Goal: Information Seeking & Learning: Learn about a topic

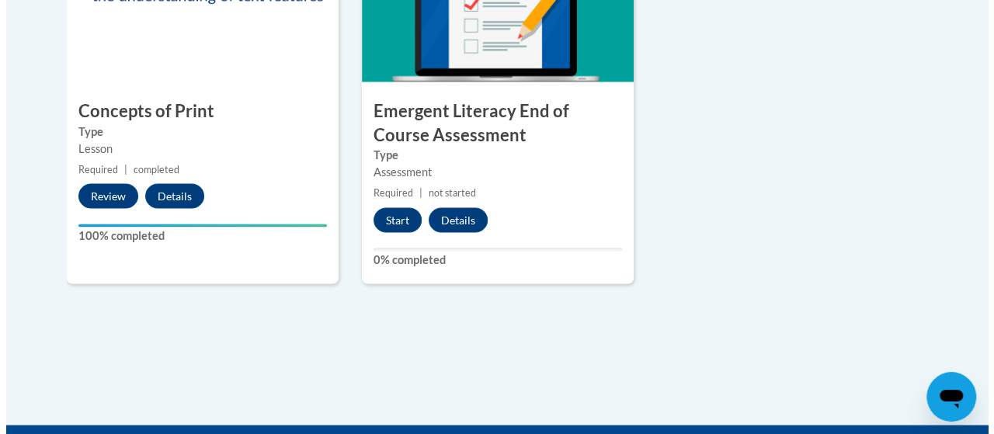
scroll to position [1368, 0]
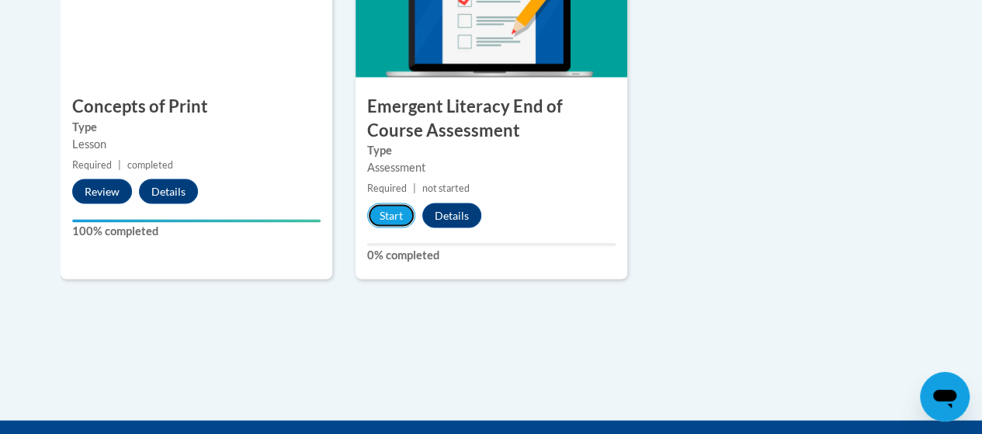
click at [388, 212] on button "Start" at bounding box center [391, 215] width 48 height 25
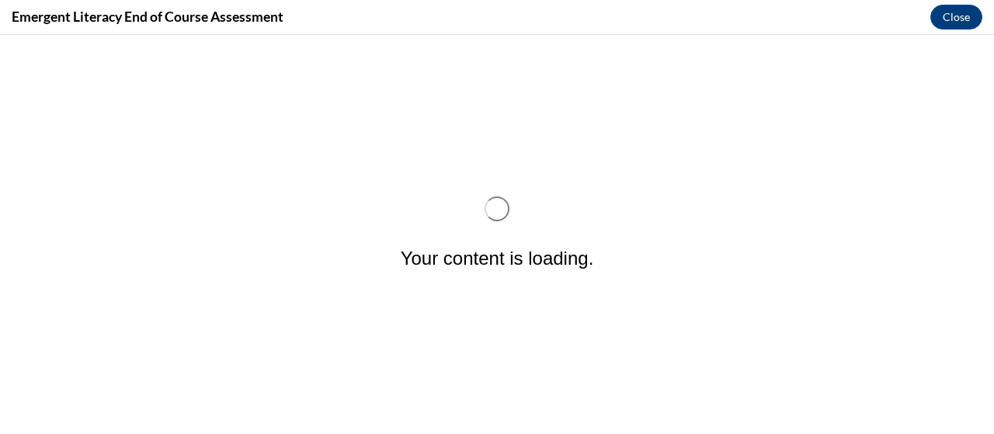
scroll to position [0, 0]
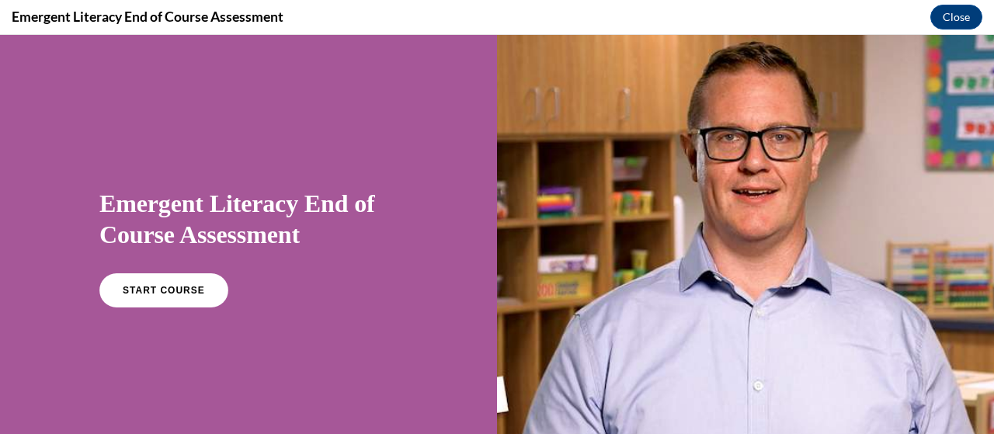
click at [165, 284] on link "START COURSE" at bounding box center [163, 290] width 129 height 34
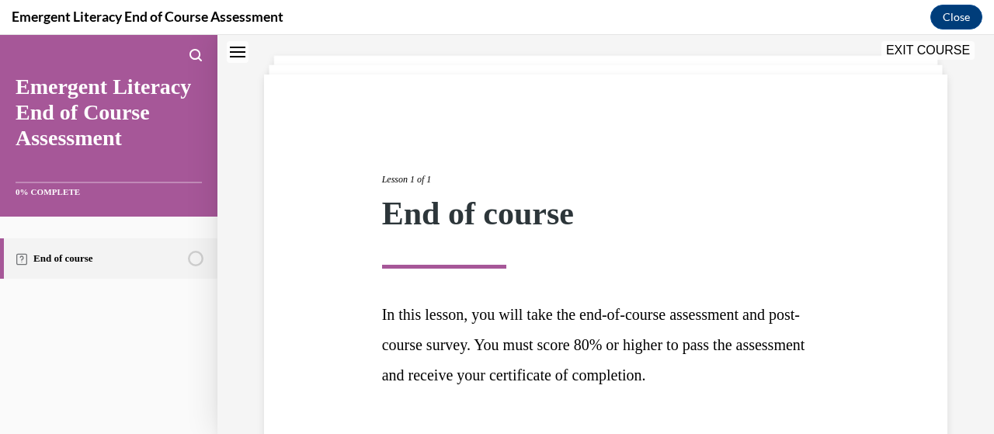
scroll to position [189, 0]
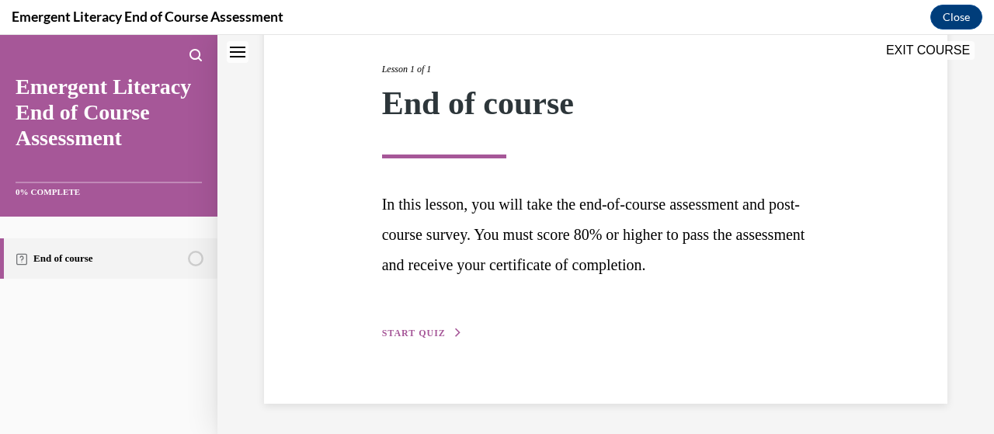
click at [424, 330] on span "START QUIZ" at bounding box center [414, 333] width 64 height 11
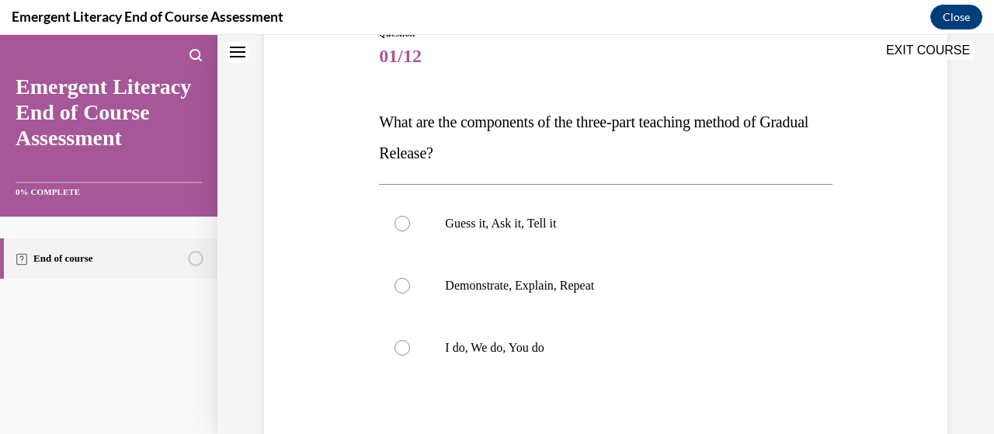
scroll to position [172, 0]
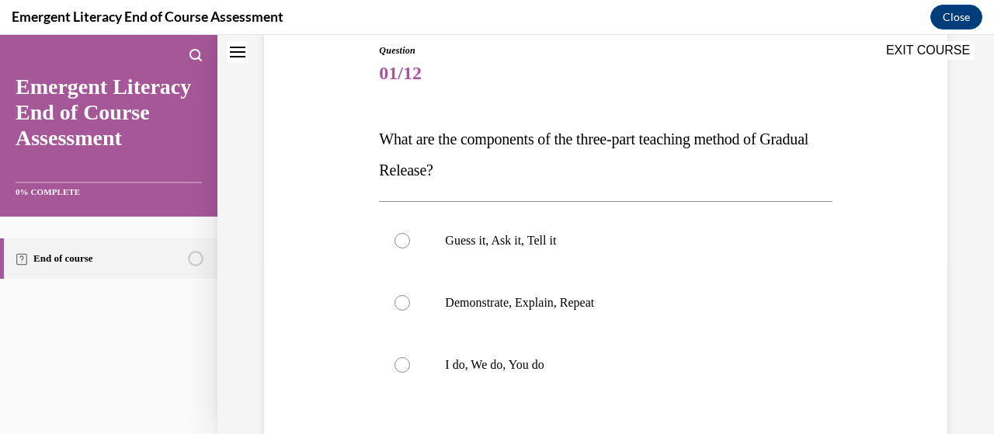
click at [401, 361] on div at bounding box center [403, 365] width 16 height 16
click at [401, 361] on input "I do, We do, You do" at bounding box center [403, 365] width 16 height 16
radio input "true"
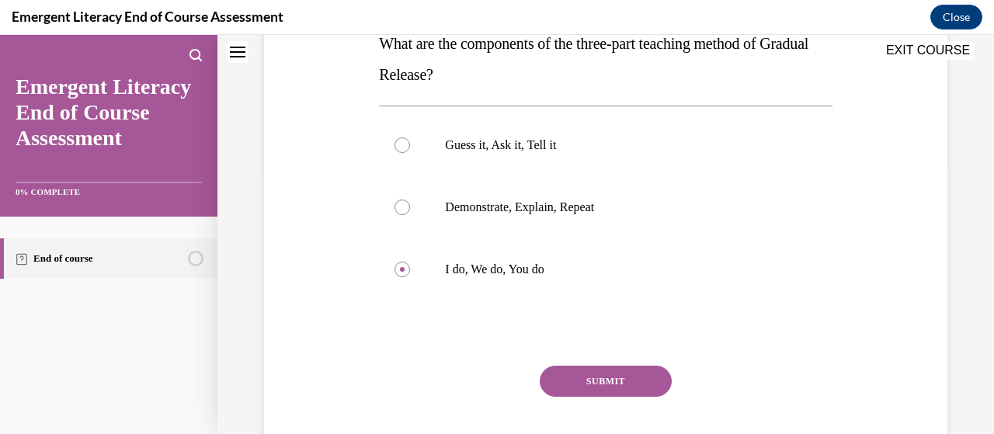
scroll to position [357, 0]
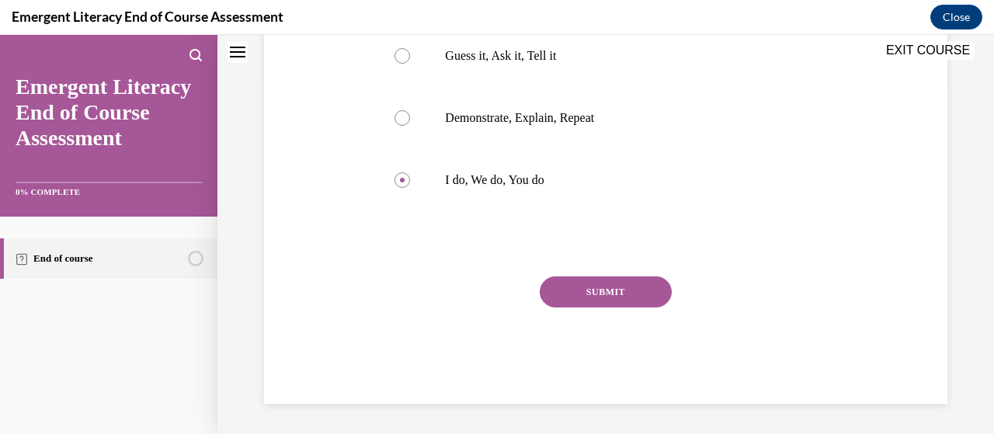
click at [605, 286] on button "SUBMIT" at bounding box center [606, 291] width 132 height 31
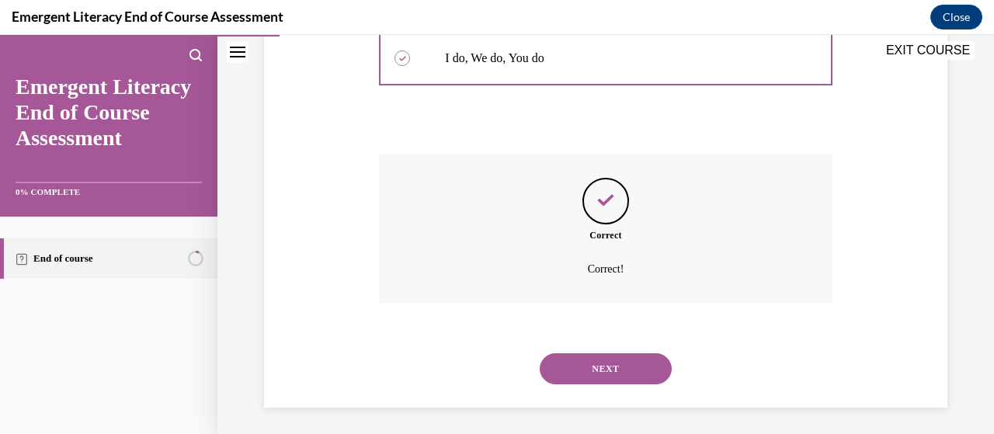
scroll to position [483, 0]
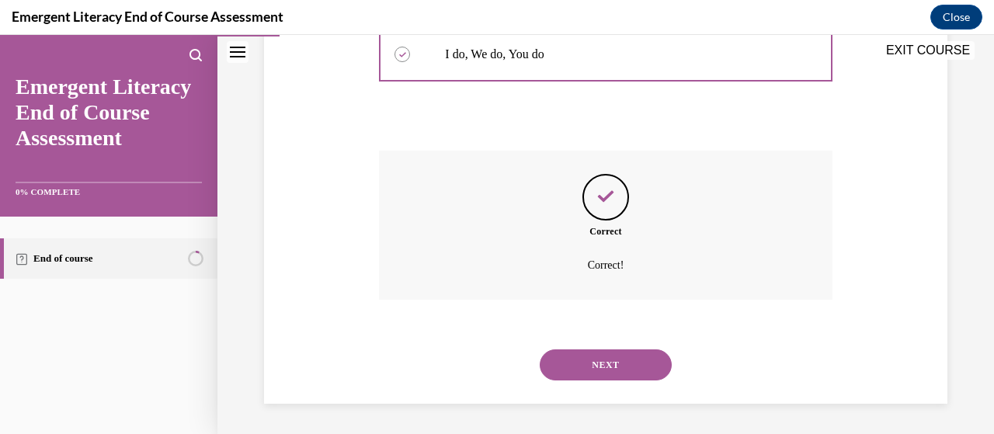
click at [595, 360] on button "NEXT" at bounding box center [606, 364] width 132 height 31
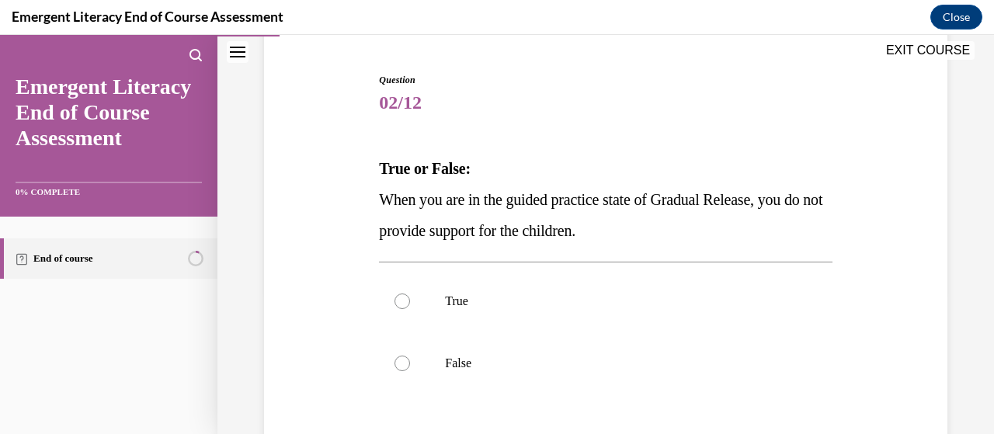
scroll to position [156, 0]
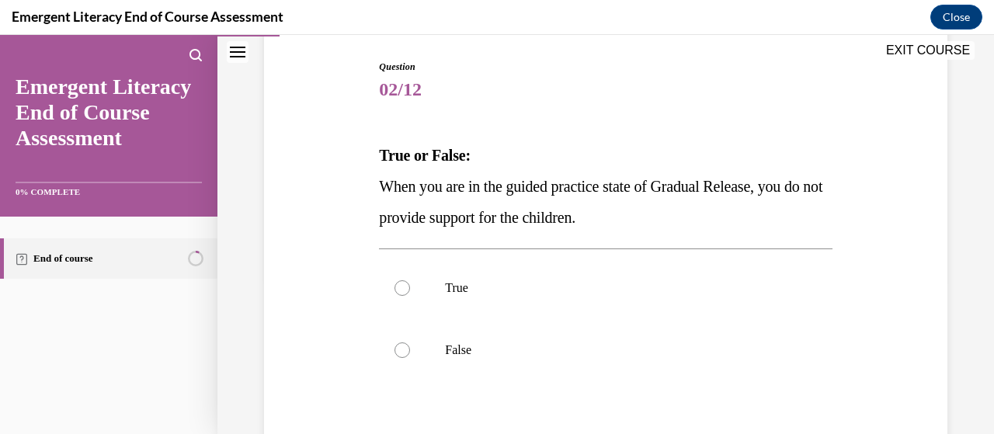
click at [401, 348] on div at bounding box center [403, 350] width 16 height 16
click at [401, 348] on input "False" at bounding box center [403, 350] width 16 height 16
radio input "true"
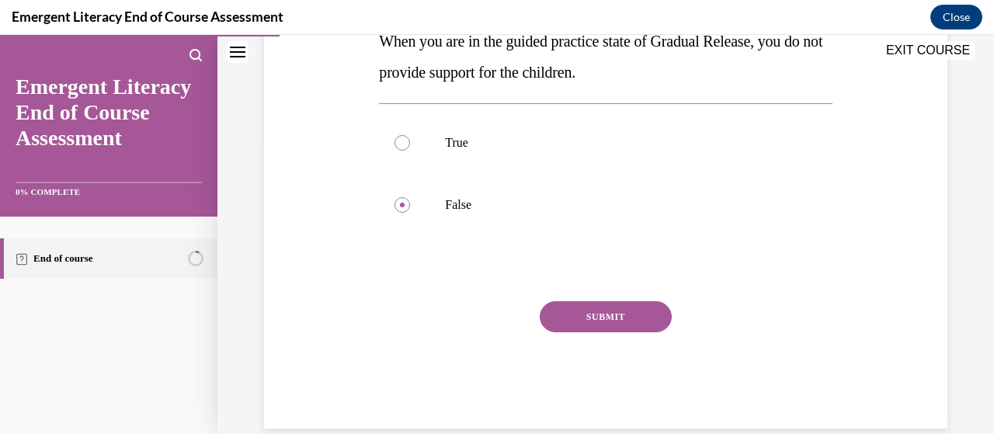
scroll to position [326, 0]
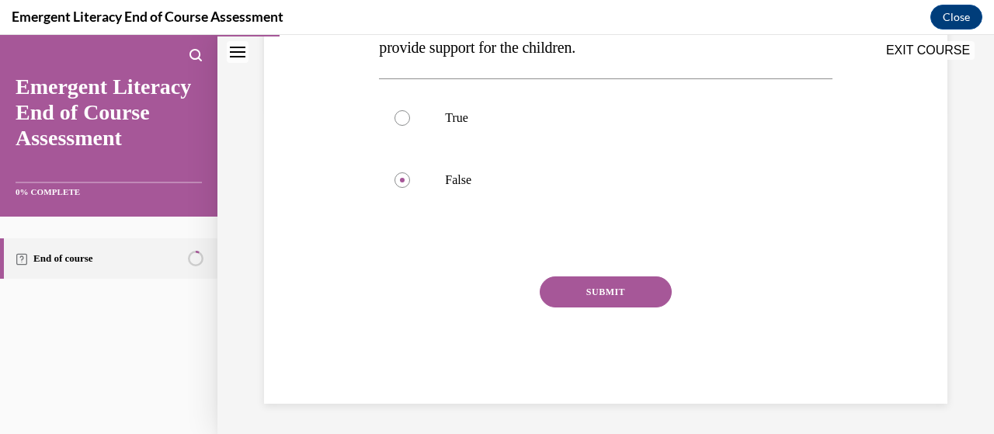
click at [596, 287] on button "SUBMIT" at bounding box center [606, 291] width 132 height 31
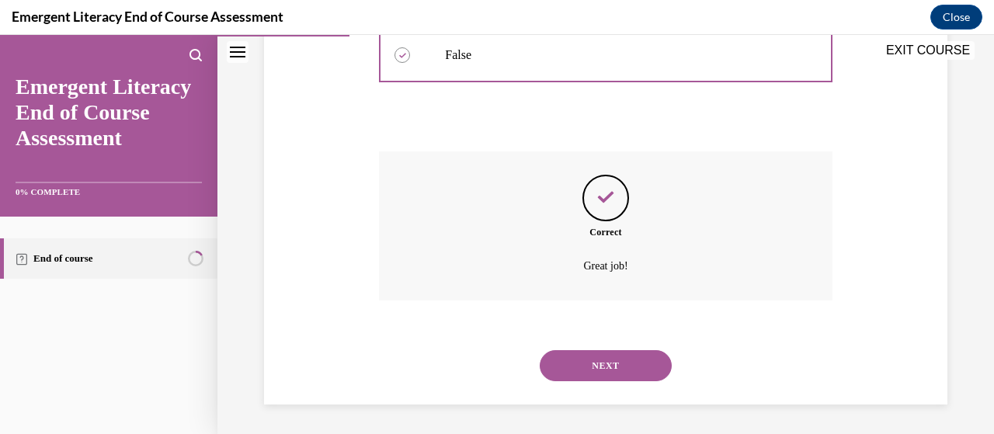
scroll to position [452, 0]
click at [593, 360] on button "NEXT" at bounding box center [606, 364] width 132 height 31
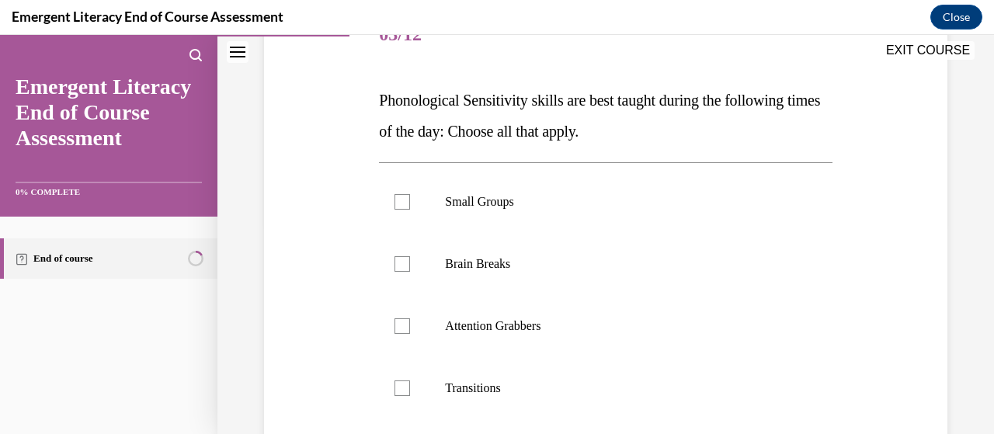
scroll to position [210, 0]
click at [402, 326] on div at bounding box center [403, 328] width 16 height 16
click at [402, 326] on input "Attention Grabbers" at bounding box center [403, 328] width 16 height 16
checkbox input "true"
click at [402, 388] on div at bounding box center [403, 390] width 16 height 16
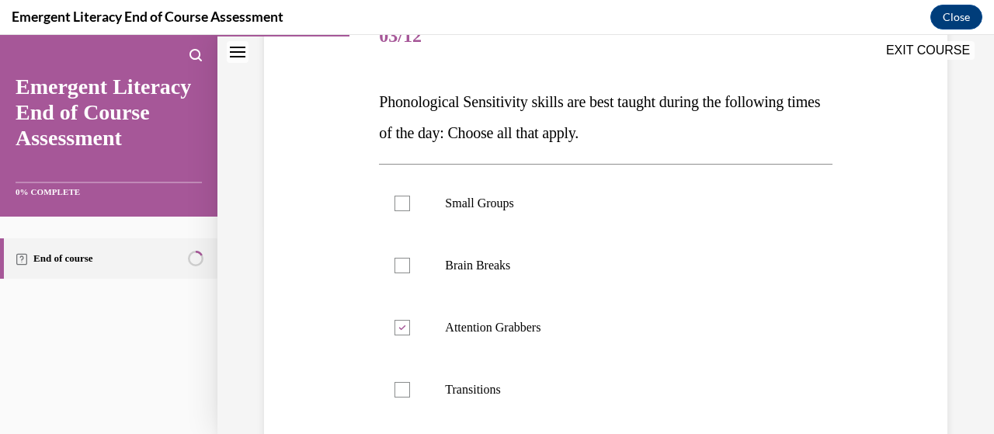
click at [402, 388] on input "Transitions" at bounding box center [403, 390] width 16 height 16
checkbox input "true"
click at [401, 263] on div at bounding box center [403, 266] width 16 height 16
click at [401, 263] on input "Brain Breaks" at bounding box center [403, 266] width 16 height 16
checkbox input "true"
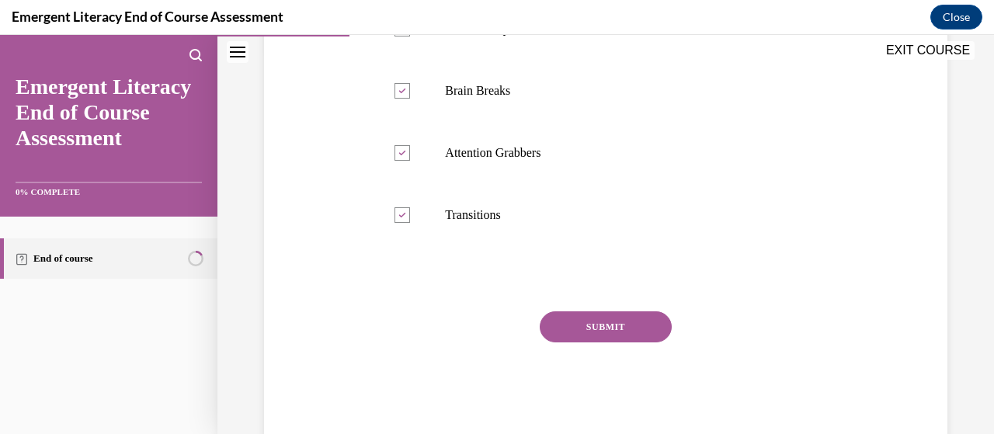
scroll to position [419, 0]
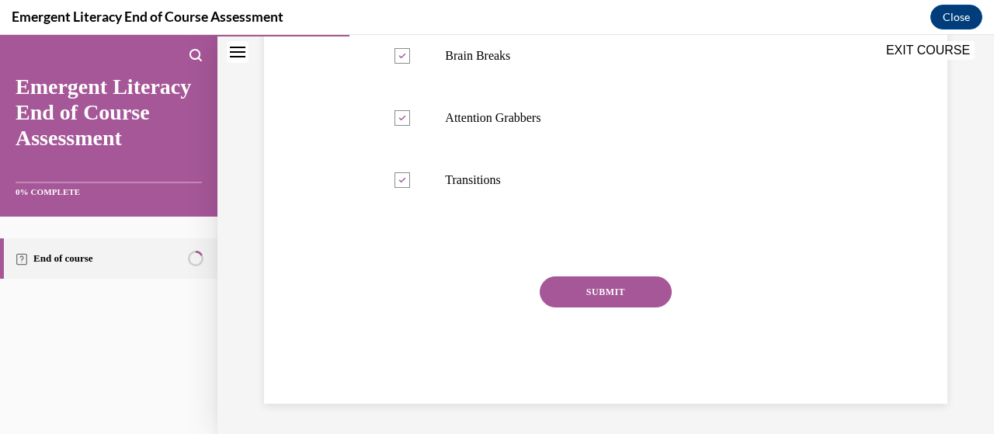
click at [586, 283] on button "SUBMIT" at bounding box center [606, 291] width 132 height 31
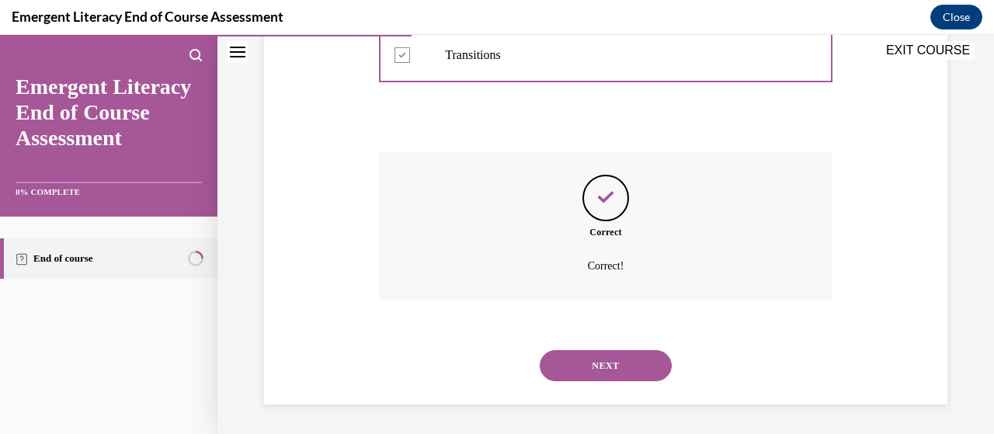
scroll to position [545, 0]
click at [595, 360] on button "NEXT" at bounding box center [606, 364] width 132 height 31
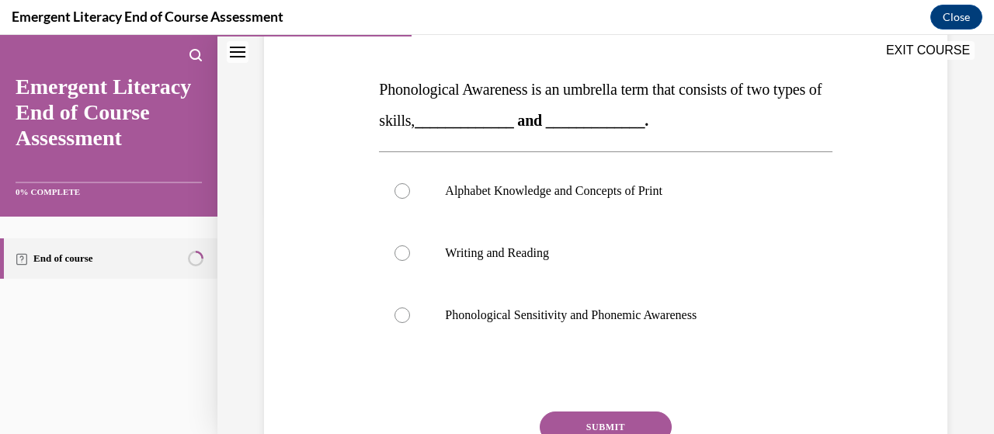
scroll to position [225, 0]
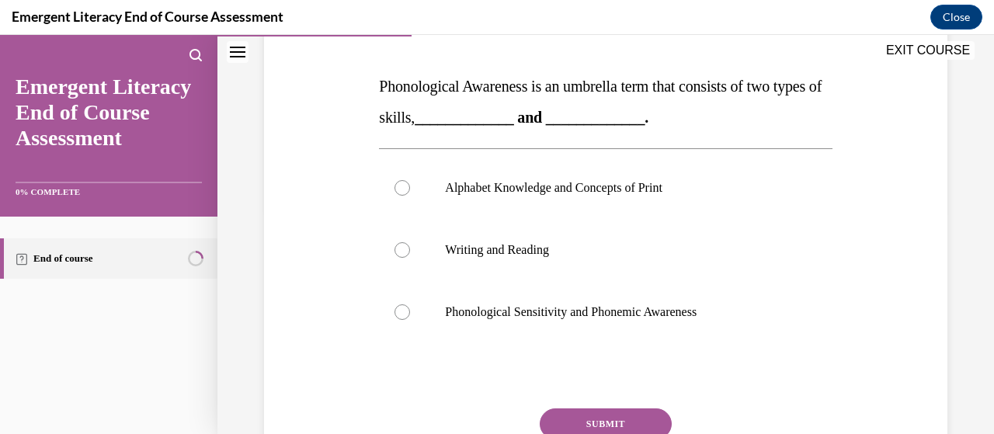
click at [400, 309] on div at bounding box center [403, 312] width 16 height 16
click at [400, 309] on input "Phonological Sensitivity and Phonemic Awareness" at bounding box center [403, 312] width 16 height 16
radio input "true"
click at [603, 417] on button "SUBMIT" at bounding box center [606, 423] width 132 height 31
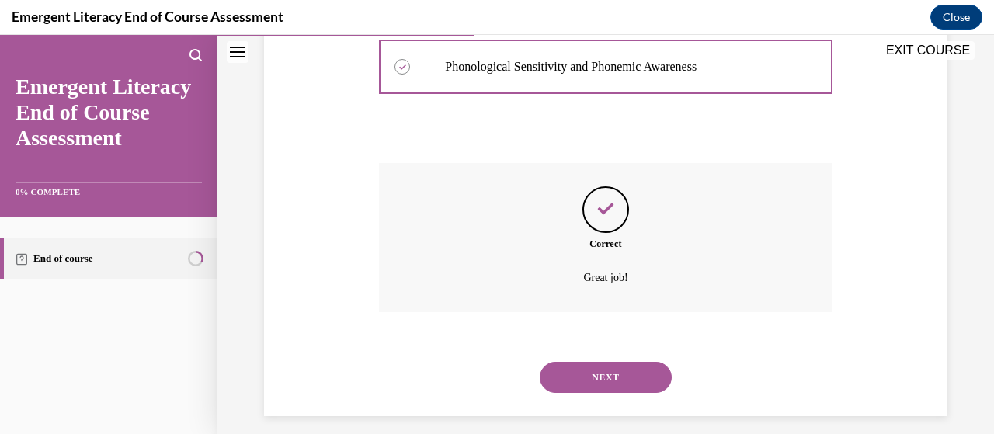
scroll to position [483, 0]
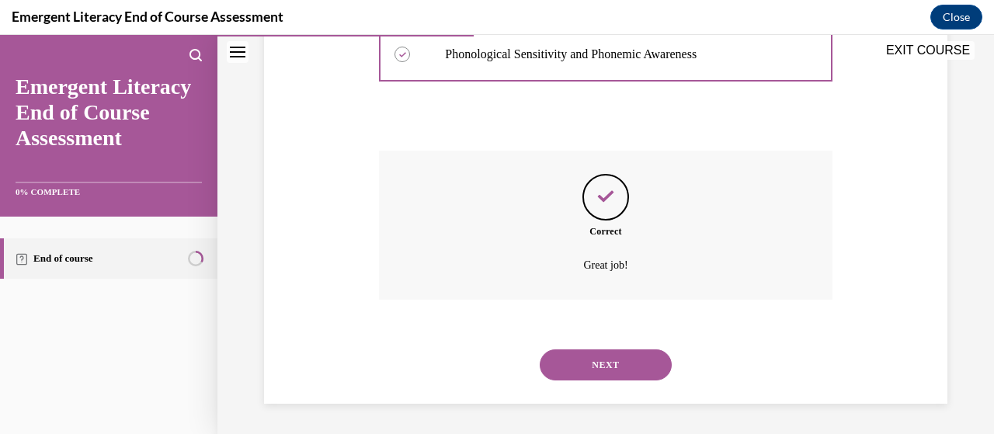
click at [599, 360] on button "NEXT" at bounding box center [606, 364] width 132 height 31
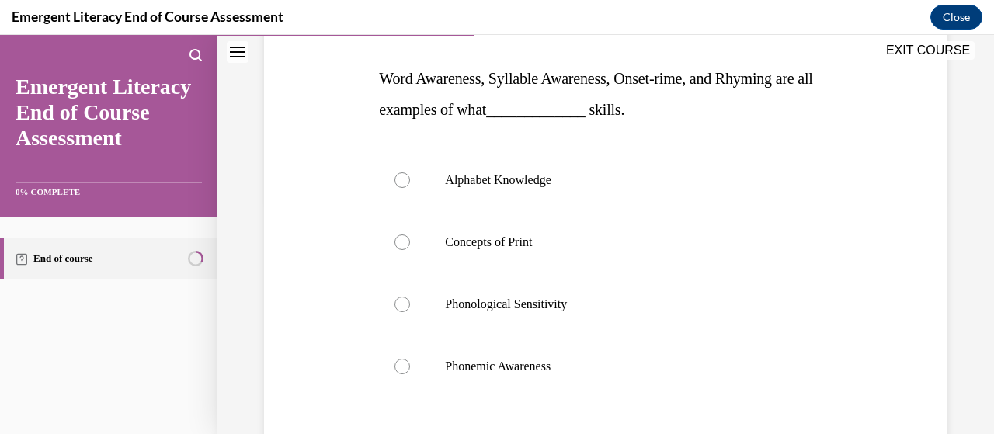
scroll to position [235, 0]
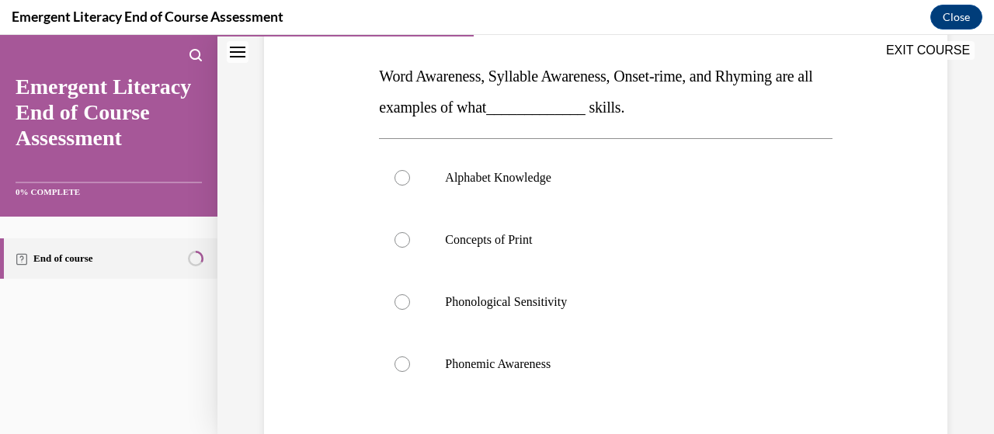
click at [401, 358] on div at bounding box center [403, 364] width 16 height 16
click at [401, 358] on input "Phonemic Awareness" at bounding box center [403, 364] width 16 height 16
radio input "true"
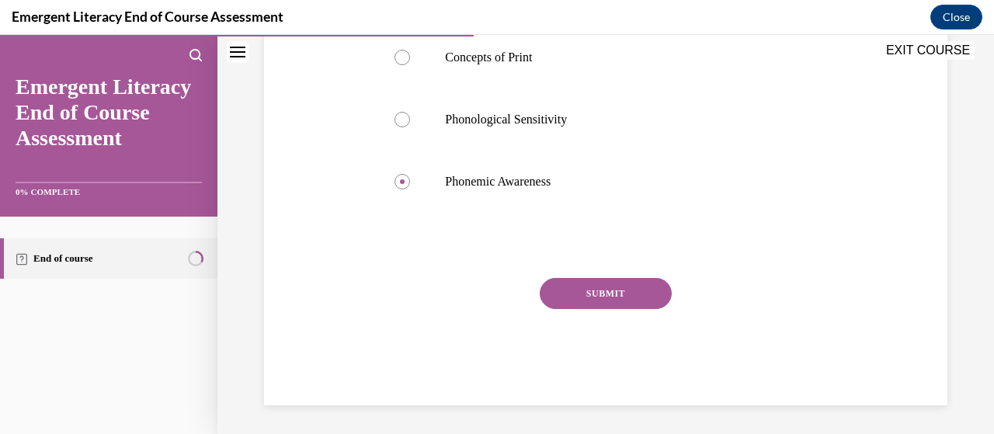
scroll to position [419, 0]
click at [595, 287] on button "SUBMIT" at bounding box center [606, 291] width 132 height 31
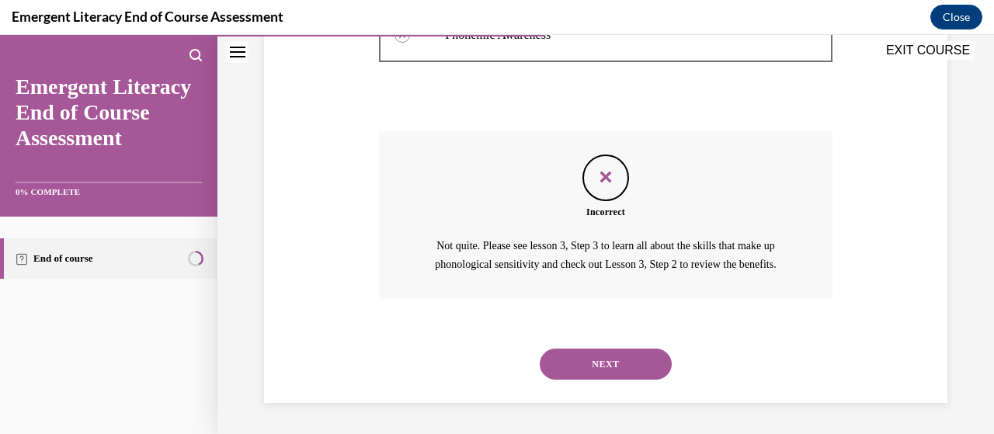
scroll to position [582, 0]
click at [600, 360] on button "NEXT" at bounding box center [606, 364] width 132 height 31
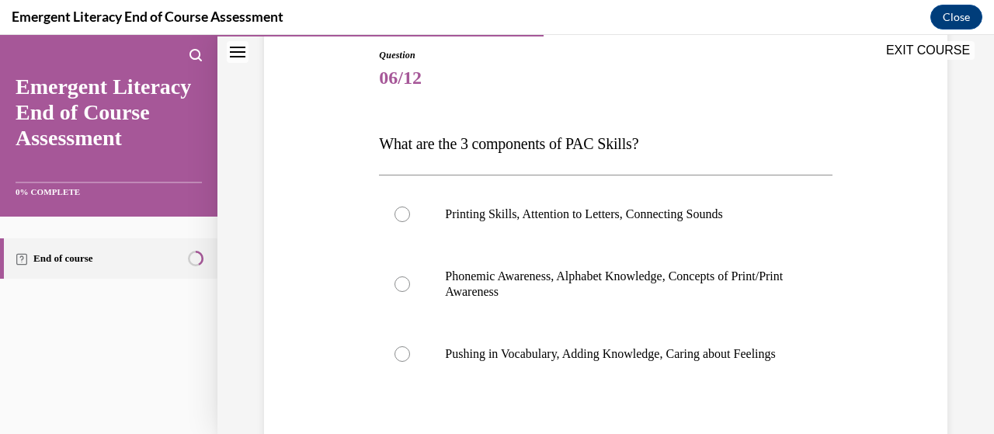
scroll to position [186, 0]
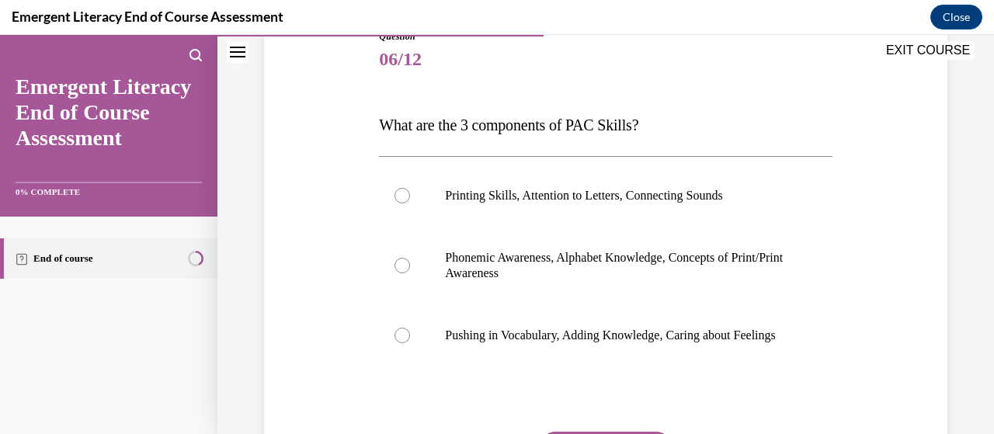
click at [402, 262] on div at bounding box center [403, 266] width 16 height 16
click at [402, 262] on input "Phonemic Awareness, Alphabet Knowledge, Concepts of Print/Print Awareness" at bounding box center [403, 266] width 16 height 16
radio input "true"
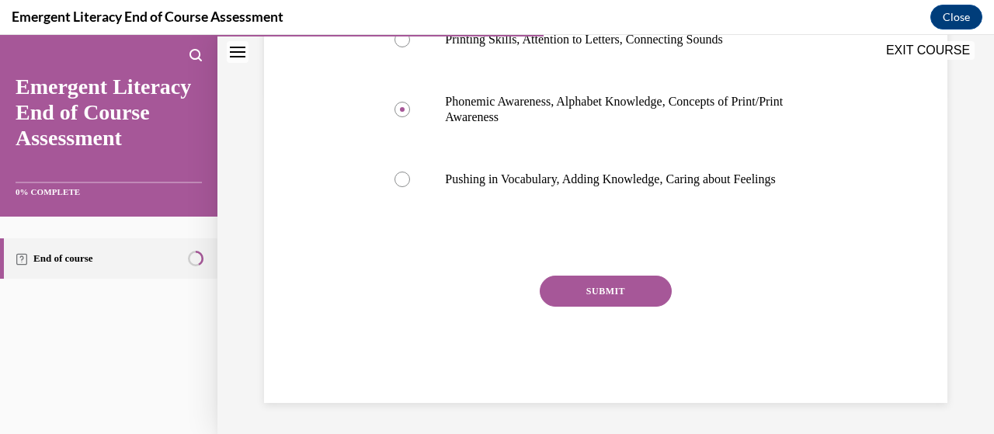
scroll to position [357, 0]
click at [595, 285] on button "SUBMIT" at bounding box center [606, 291] width 132 height 31
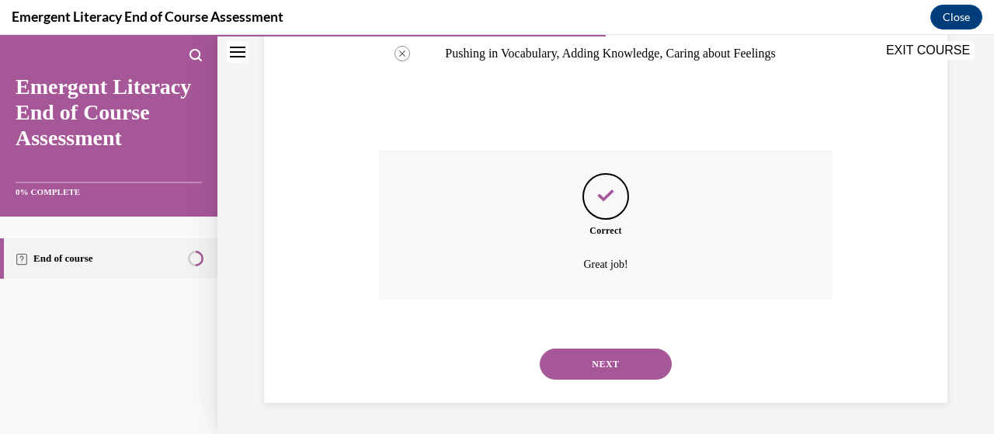
scroll to position [483, 0]
click at [596, 360] on button "NEXT" at bounding box center [606, 364] width 132 height 31
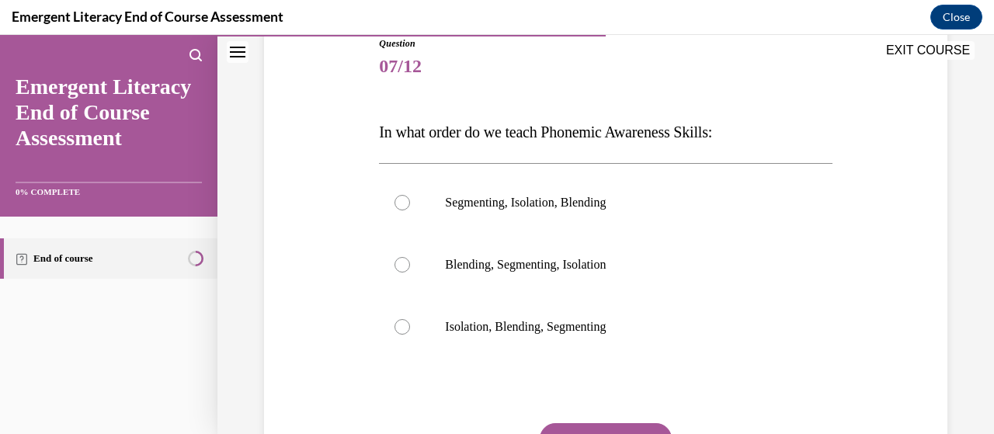
scroll to position [180, 0]
click at [400, 325] on div at bounding box center [403, 326] width 16 height 16
click at [400, 325] on input "Isolation, Blending, Segmenting" at bounding box center [403, 326] width 16 height 16
radio input "true"
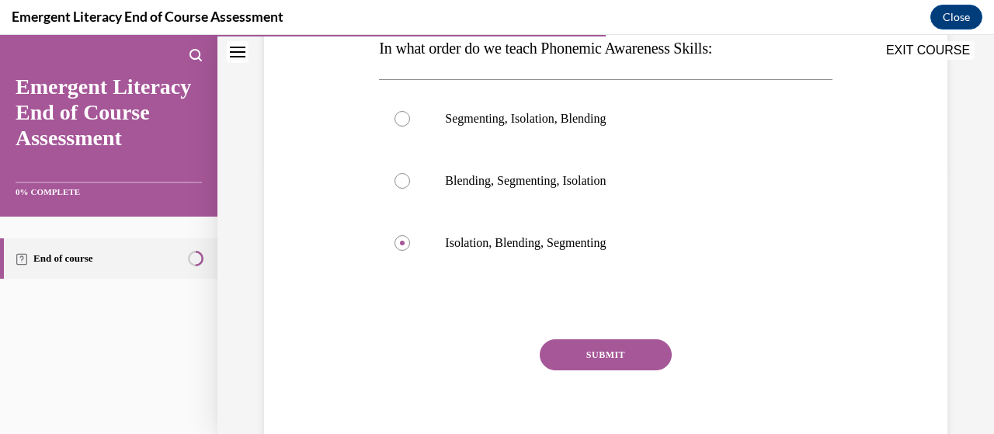
scroll to position [326, 0]
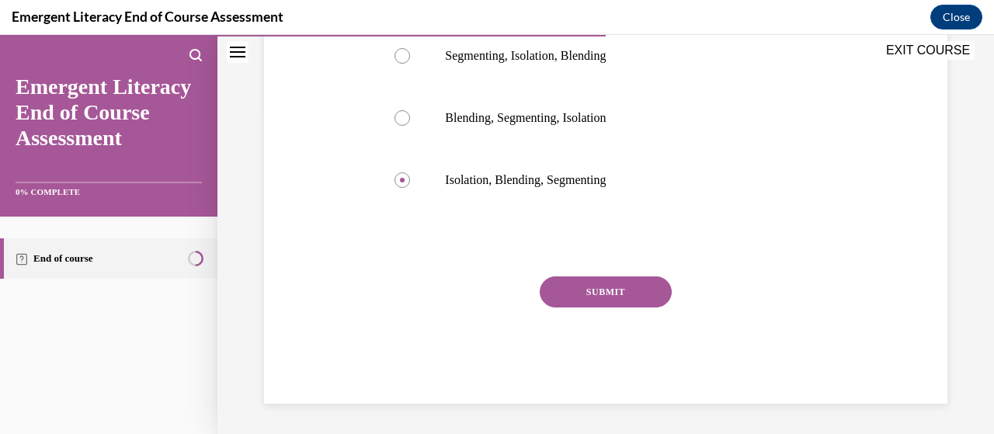
click at [592, 285] on button "SUBMIT" at bounding box center [606, 291] width 132 height 31
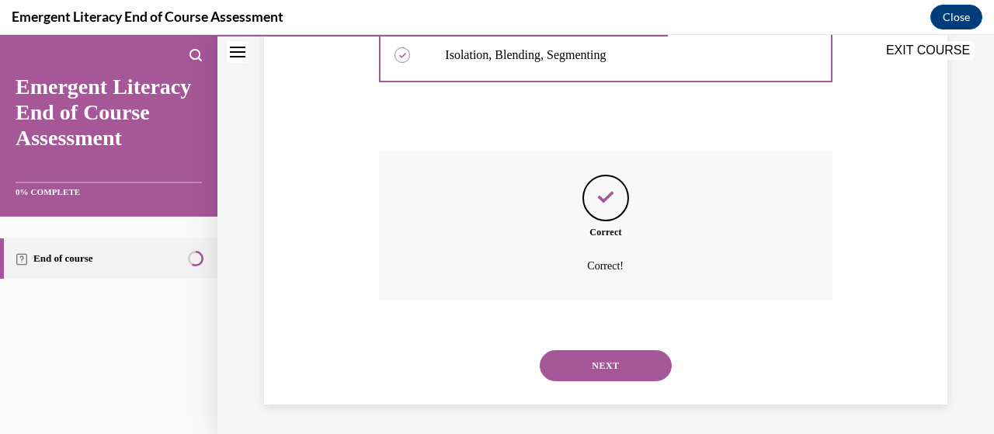
scroll to position [452, 0]
click at [597, 360] on button "NEXT" at bounding box center [606, 364] width 132 height 31
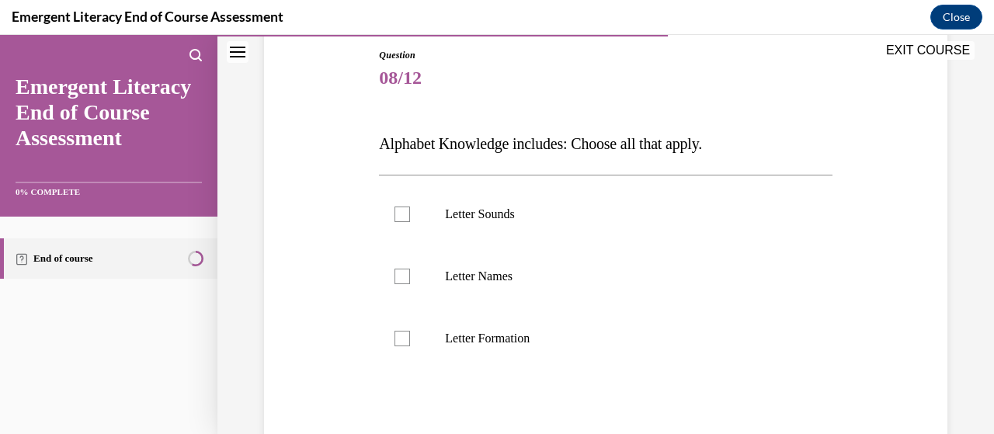
scroll to position [168, 0]
click at [399, 212] on div at bounding box center [403, 215] width 16 height 16
click at [399, 212] on input "Letter Sounds" at bounding box center [403, 215] width 16 height 16
checkbox input "true"
click at [400, 272] on div at bounding box center [403, 277] width 16 height 16
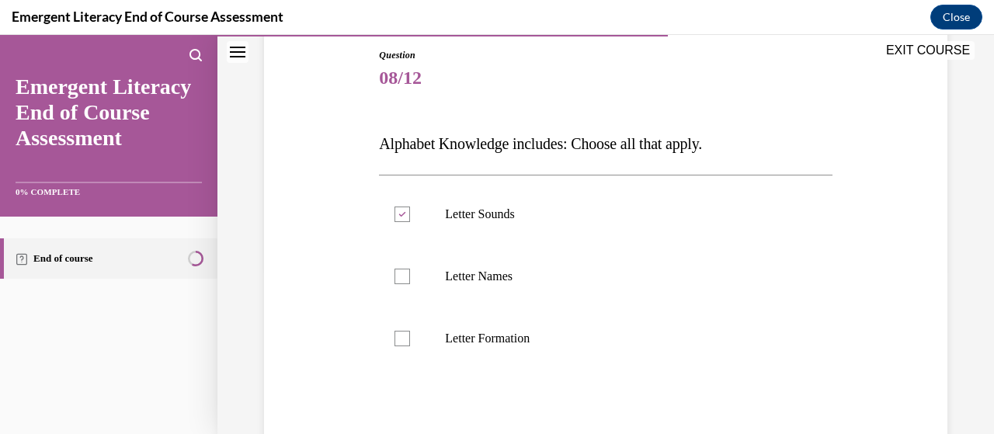
click at [400, 272] on input "Letter Names" at bounding box center [403, 277] width 16 height 16
checkbox input "true"
click at [401, 335] on div at bounding box center [403, 339] width 16 height 16
click at [401, 335] on input "Letter Formation" at bounding box center [403, 339] width 16 height 16
checkbox input "true"
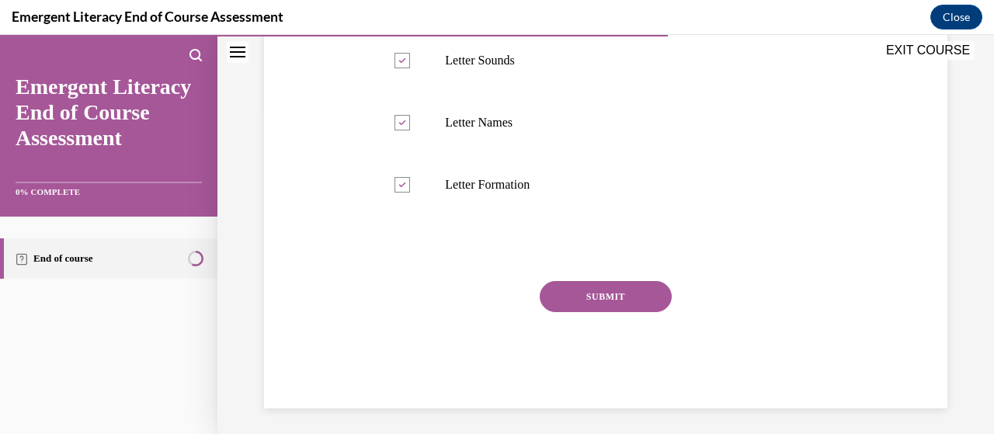
scroll to position [326, 0]
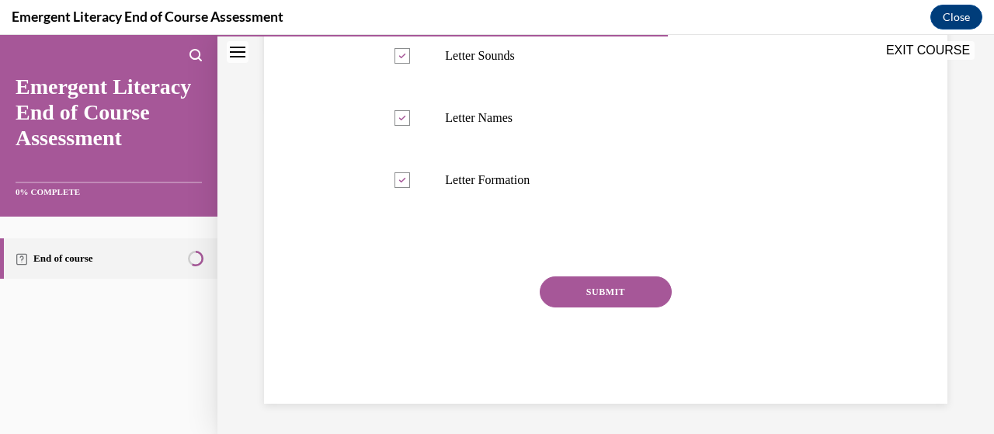
click at [600, 286] on button "SUBMIT" at bounding box center [606, 291] width 132 height 31
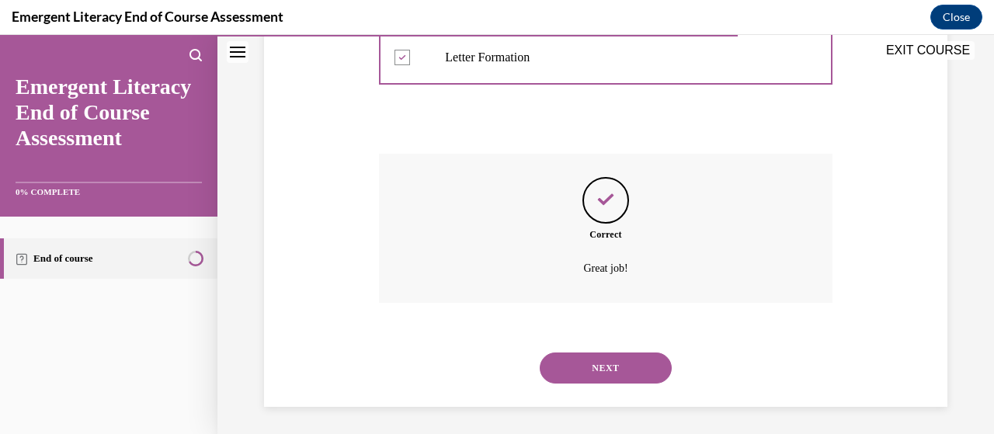
scroll to position [452, 0]
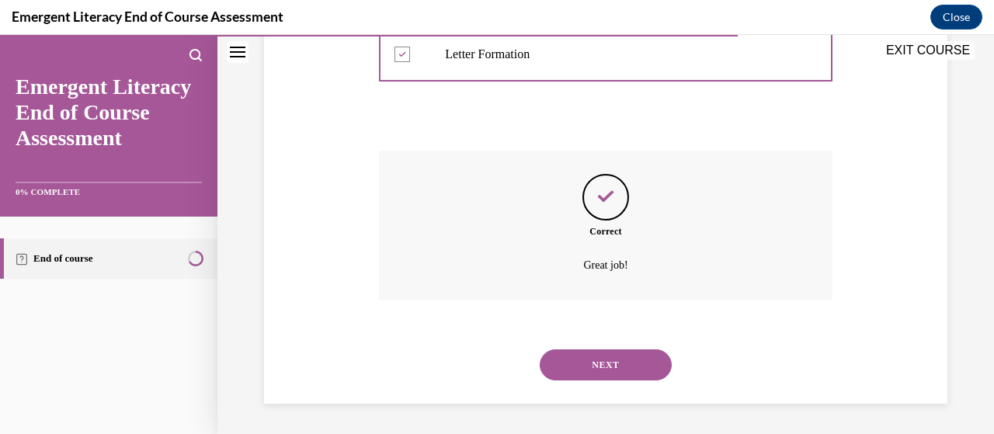
click at [589, 362] on button "NEXT" at bounding box center [606, 364] width 132 height 31
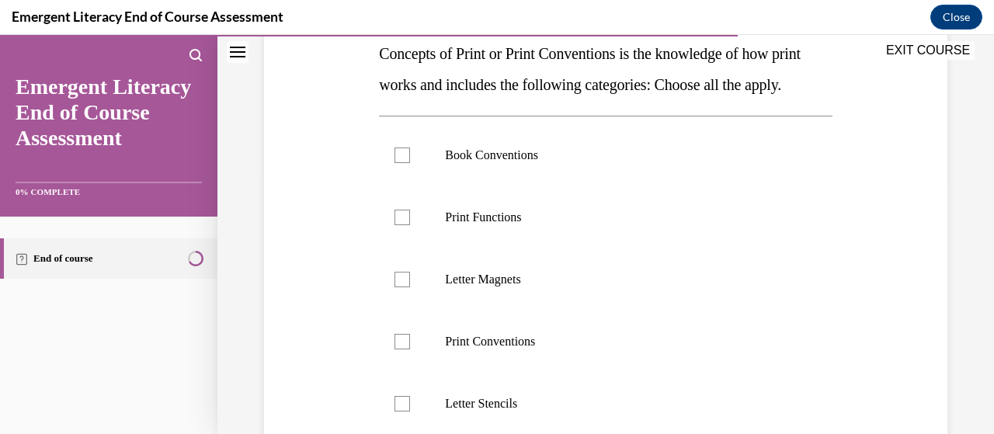
scroll to position [259, 0]
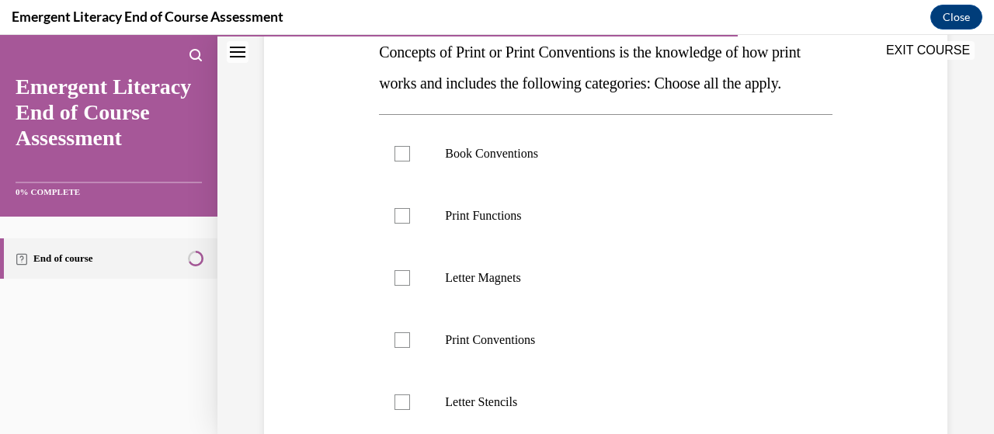
click at [404, 162] on div at bounding box center [403, 154] width 16 height 16
click at [404, 162] on input "Book Conventions" at bounding box center [403, 154] width 16 height 16
checkbox input "true"
click at [401, 224] on div at bounding box center [403, 216] width 16 height 16
click at [401, 224] on input "Print Functions" at bounding box center [403, 216] width 16 height 16
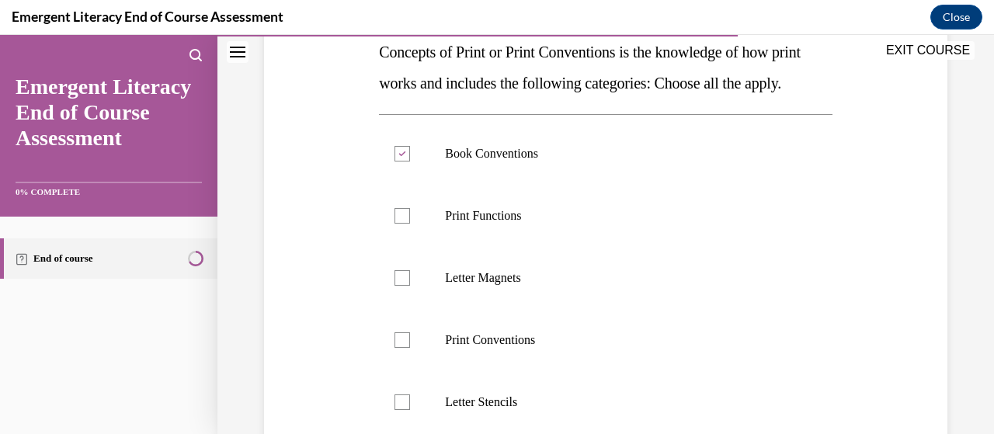
checkbox input "true"
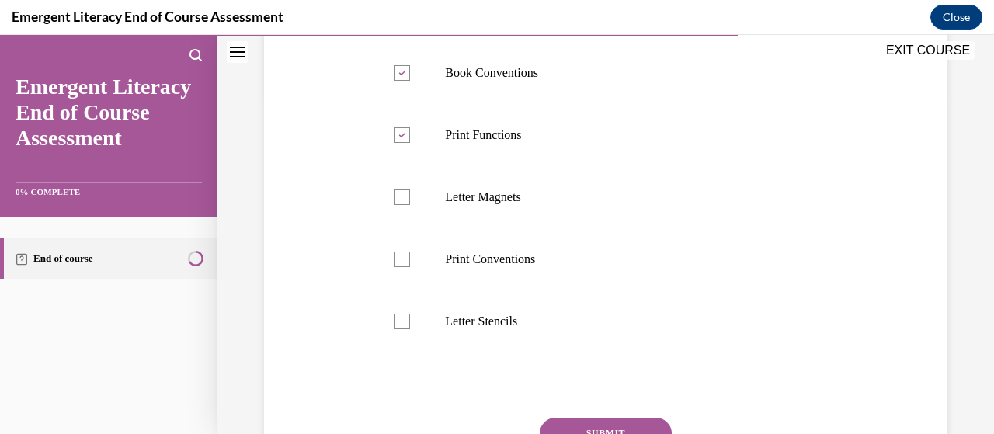
scroll to position [342, 0]
click at [402, 266] on div at bounding box center [403, 258] width 16 height 16
click at [402, 266] on input "Print Conventions" at bounding box center [403, 258] width 16 height 16
checkbox input "true"
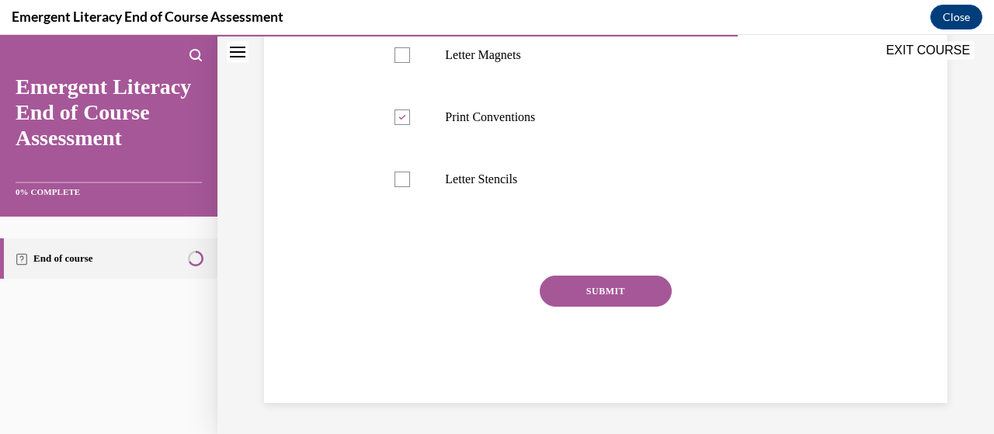
scroll to position [513, 0]
click at [606, 284] on button "SUBMIT" at bounding box center [606, 291] width 132 height 31
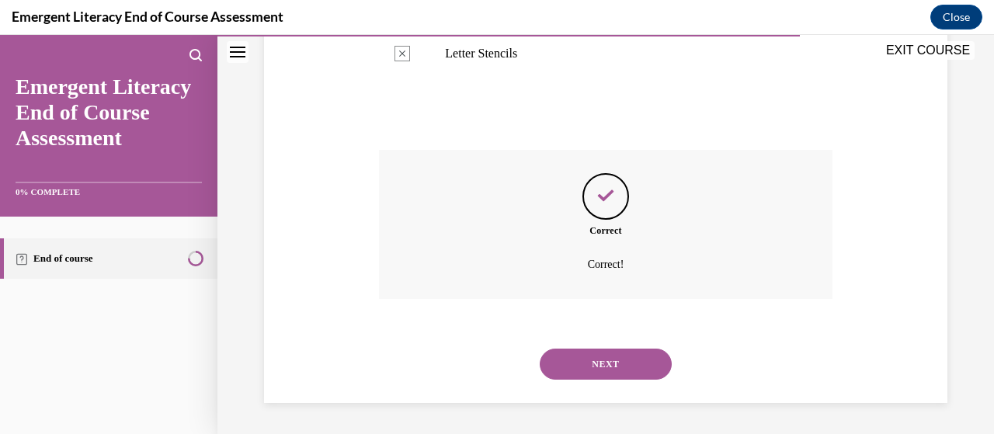
scroll to position [638, 0]
click at [592, 361] on button "NEXT" at bounding box center [606, 364] width 132 height 31
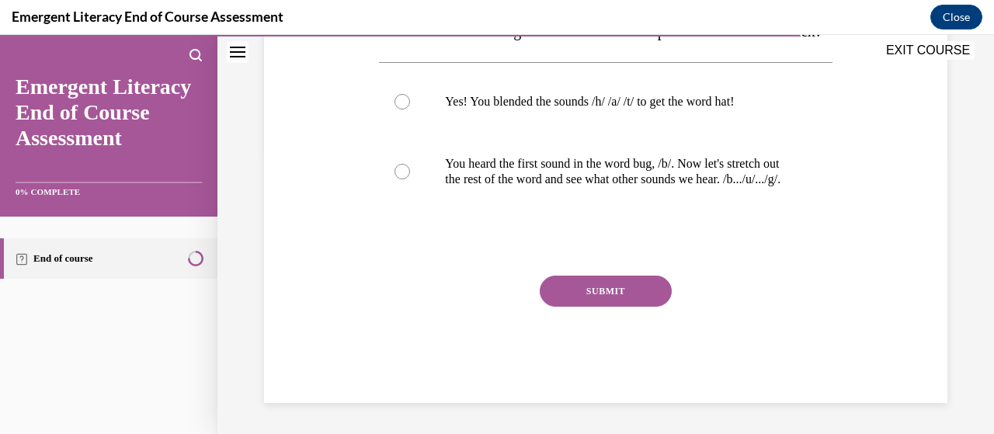
scroll to position [293, 0]
click at [402, 179] on div at bounding box center [403, 172] width 16 height 16
click at [402, 179] on input "You heard the first sound in the word bug, /b/. Now let's stretch out the rest …" at bounding box center [403, 172] width 16 height 16
radio input "true"
click at [592, 307] on button "SUBMIT" at bounding box center [606, 291] width 132 height 31
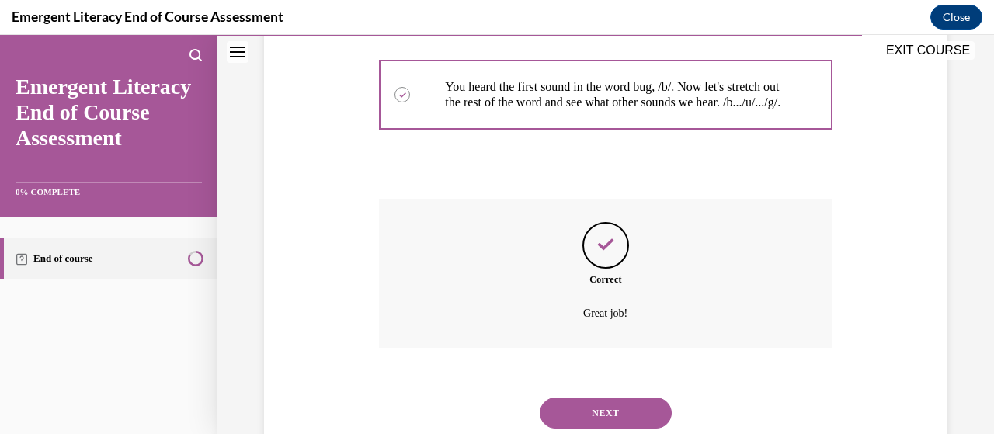
scroll to position [452, 0]
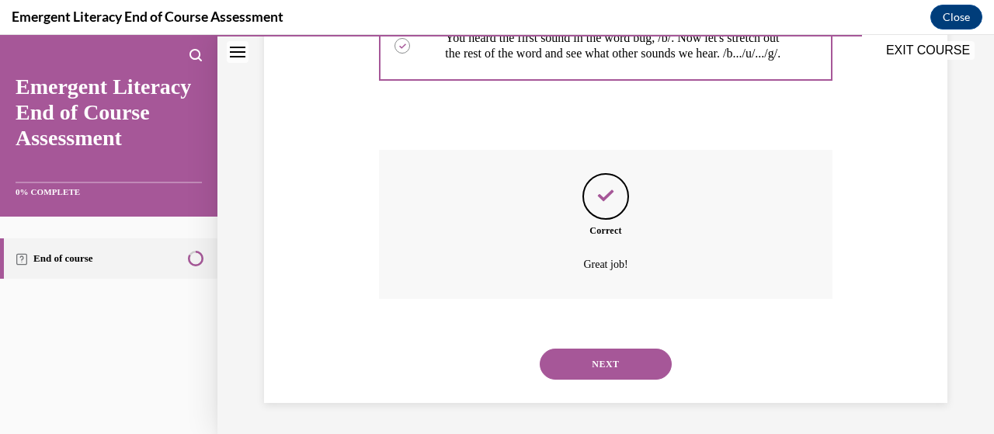
click at [596, 360] on button "NEXT" at bounding box center [606, 364] width 132 height 31
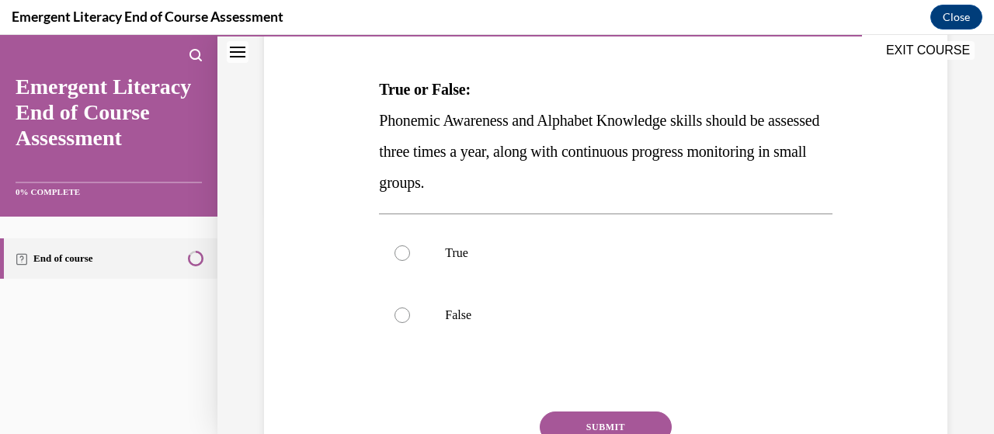
scroll to position [224, 0]
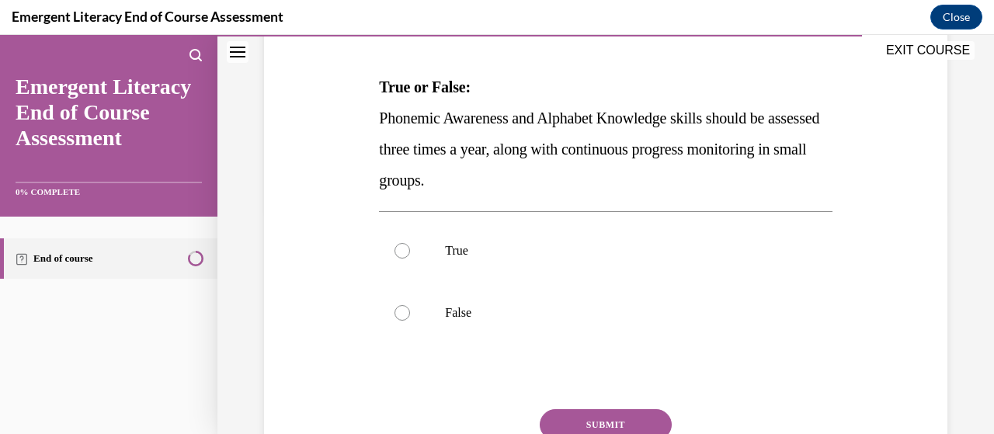
click at [402, 249] on div at bounding box center [403, 251] width 16 height 16
click at [402, 249] on input "True" at bounding box center [403, 251] width 16 height 16
radio input "true"
click at [601, 420] on button "SUBMIT" at bounding box center [606, 424] width 132 height 31
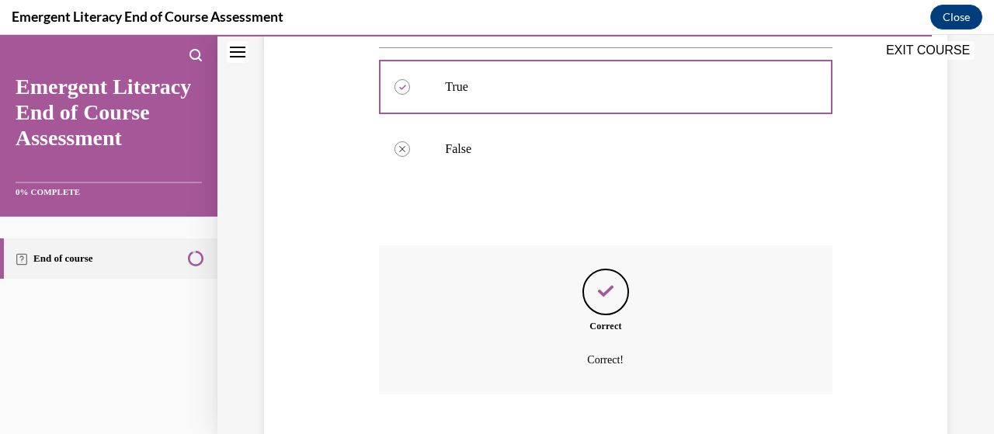
scroll to position [483, 0]
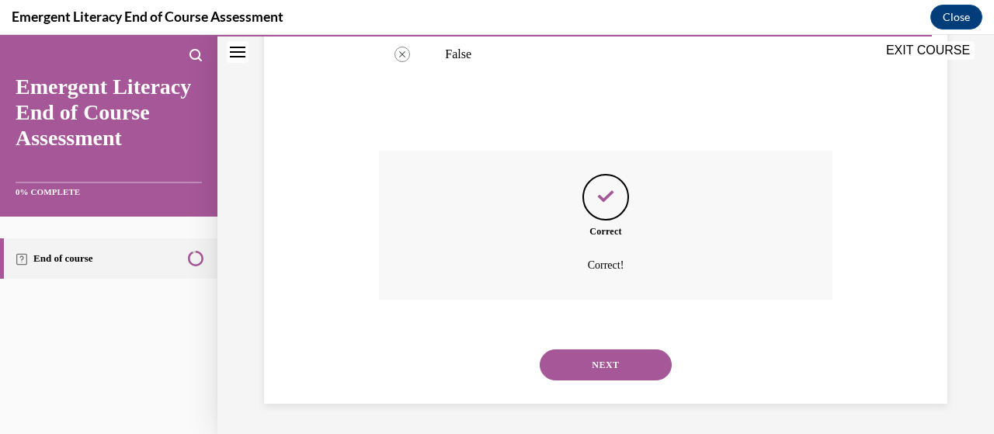
click at [594, 361] on button "NEXT" at bounding box center [606, 364] width 132 height 31
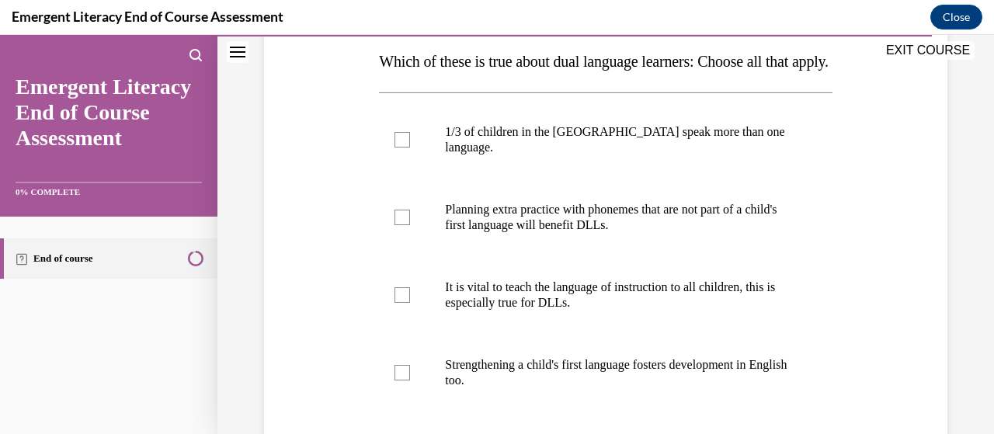
scroll to position [259, 0]
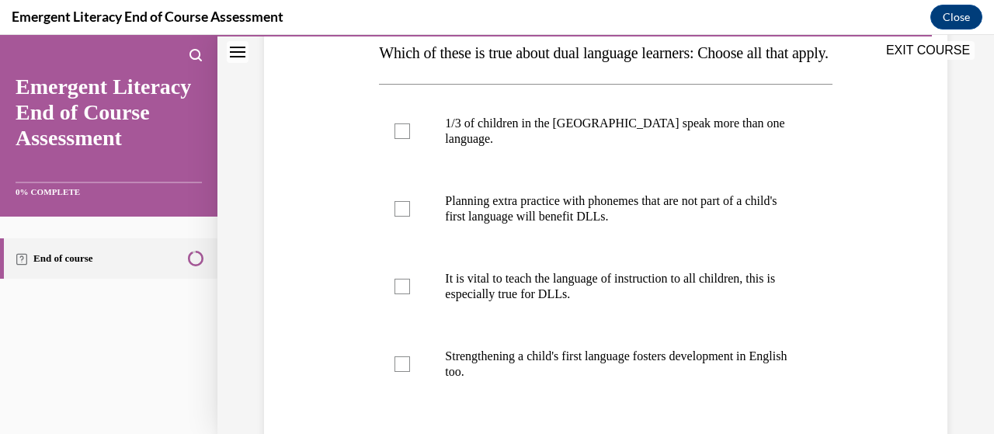
click at [402, 372] on div at bounding box center [403, 364] width 16 height 16
click at [402, 372] on input "Strengthening a child's first language fosters development in English too." at bounding box center [403, 364] width 16 height 16
checkbox input "true"
click at [402, 217] on div at bounding box center [403, 209] width 16 height 16
click at [402, 217] on input "Planning extra practice with phonemes that are not part of a child's first lang…" at bounding box center [403, 209] width 16 height 16
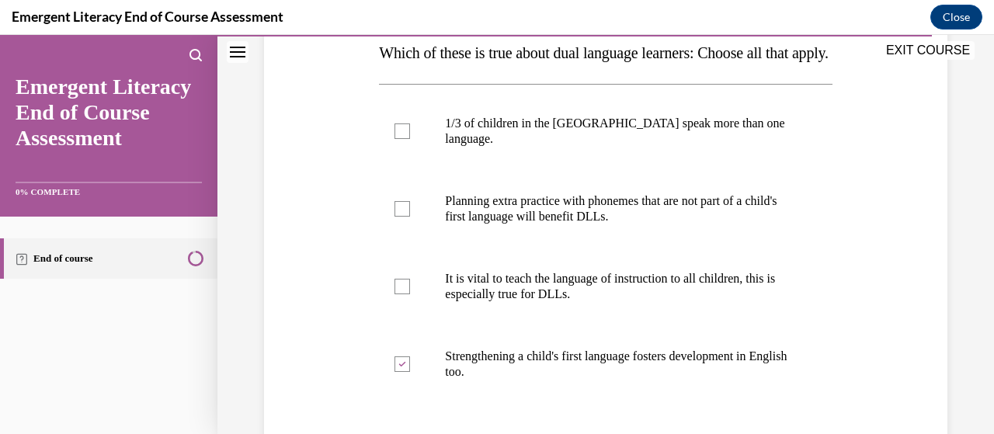
checkbox input "true"
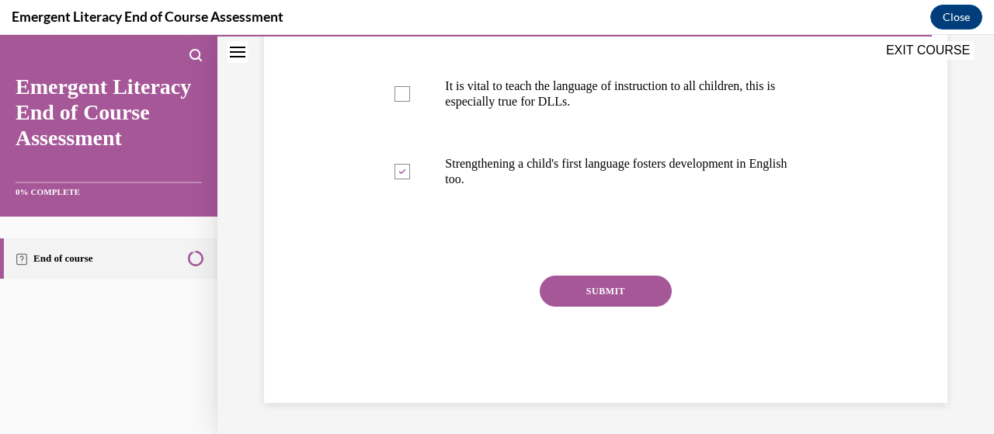
scroll to position [464, 0]
click at [593, 291] on button "SUBMIT" at bounding box center [606, 291] width 132 height 31
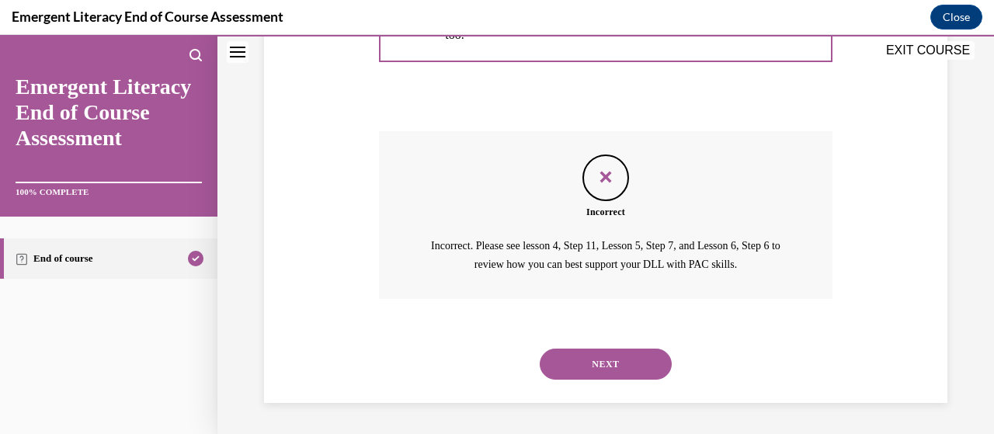
scroll to position [610, 0]
click at [593, 356] on button "NEXT" at bounding box center [606, 364] width 132 height 31
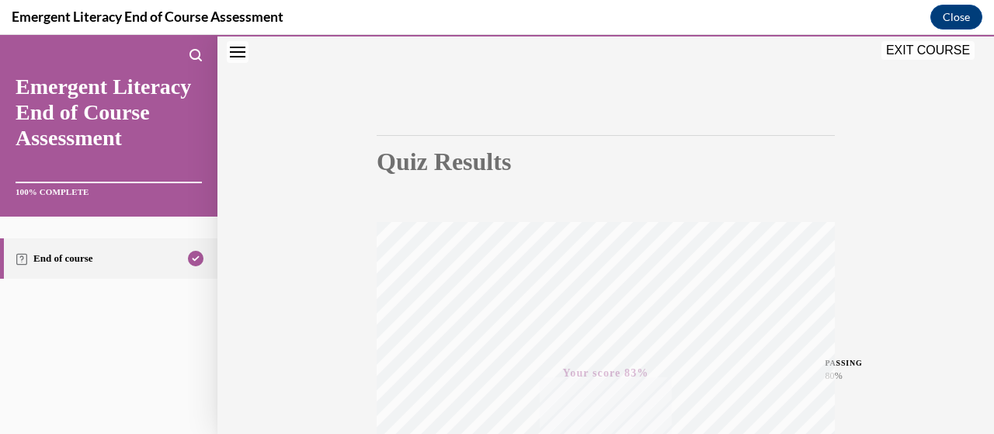
scroll to position [0, 0]
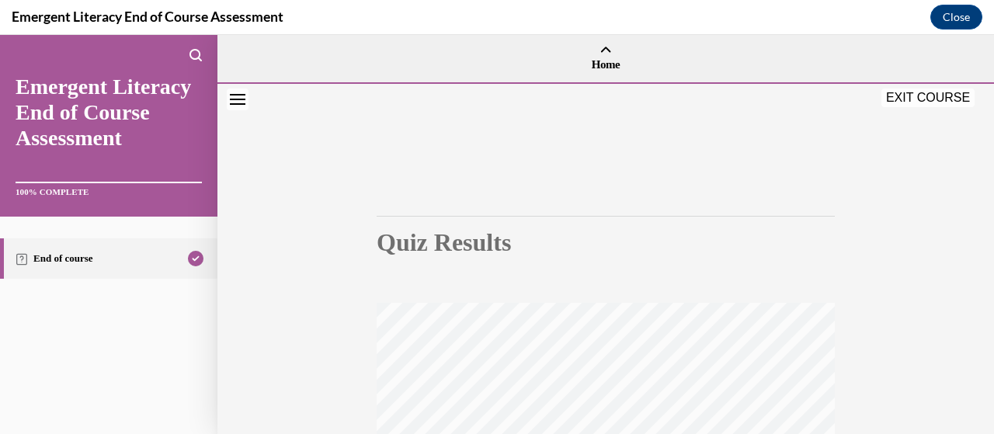
click at [926, 94] on button "EXIT COURSE" at bounding box center [927, 98] width 93 height 19
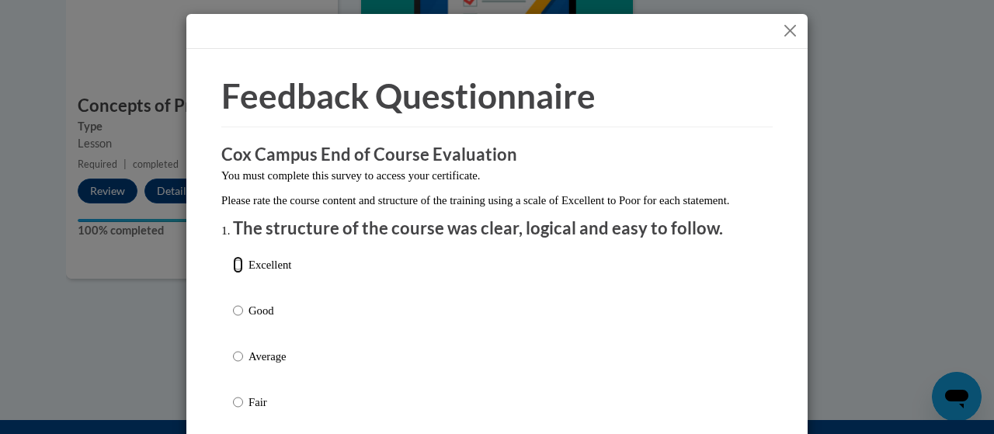
click at [233, 273] on input "Excellent" at bounding box center [238, 264] width 10 height 17
radio input "true"
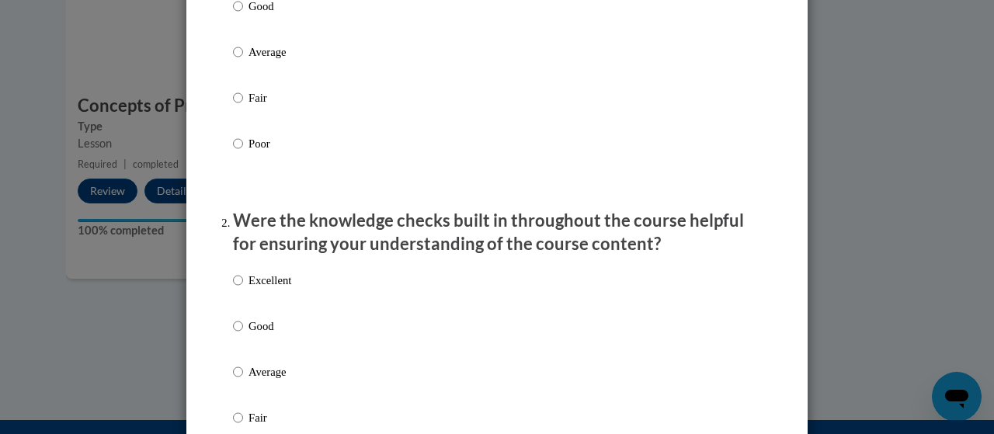
scroll to position [310, 0]
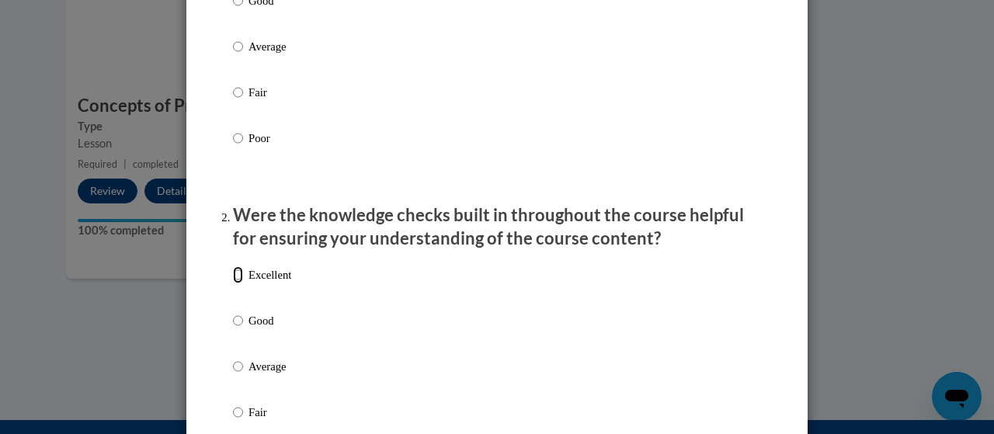
click at [233, 283] on input "Excellent" at bounding box center [238, 274] width 10 height 17
radio input "true"
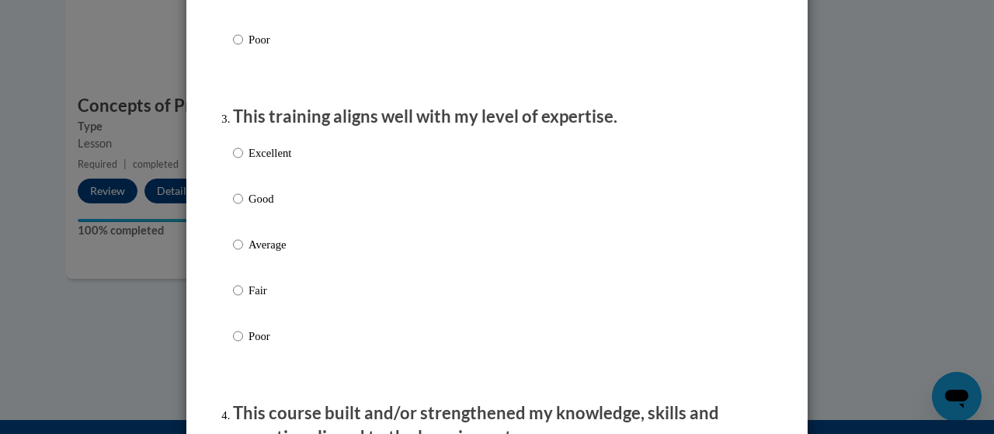
scroll to position [728, 0]
click at [233, 162] on input "Excellent" at bounding box center [238, 152] width 10 height 17
radio input "true"
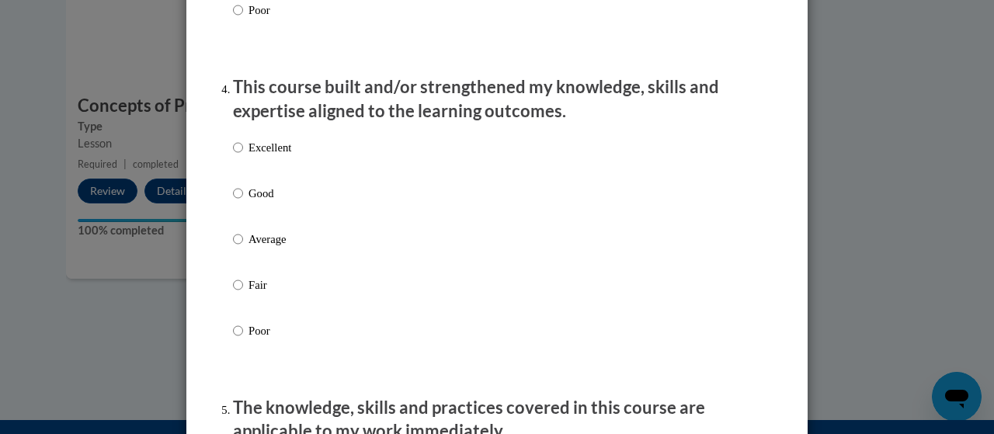
scroll to position [1059, 0]
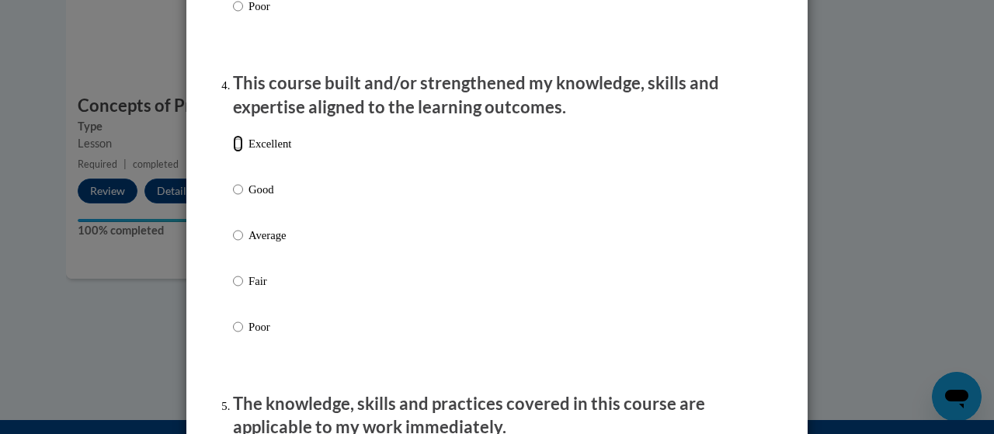
click at [233, 152] on input "Excellent" at bounding box center [238, 143] width 10 height 17
radio input "true"
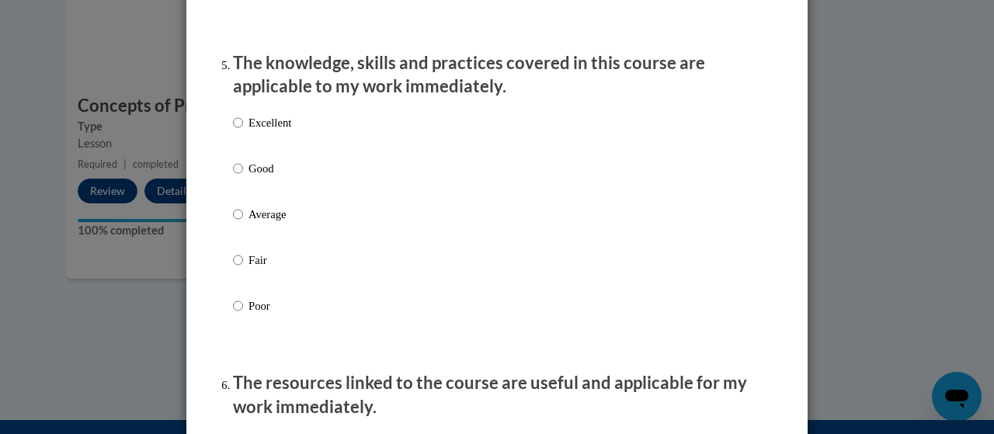
scroll to position [1404, 0]
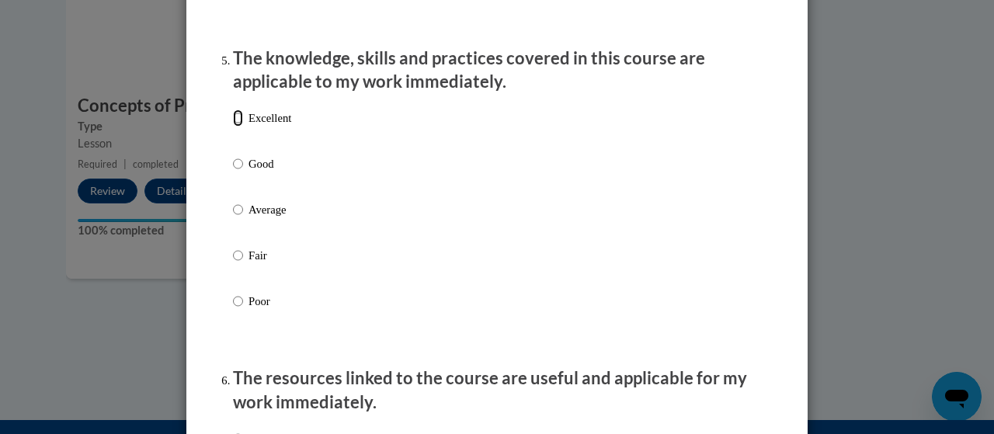
click at [233, 127] on input "Excellent" at bounding box center [238, 118] width 10 height 17
radio input "true"
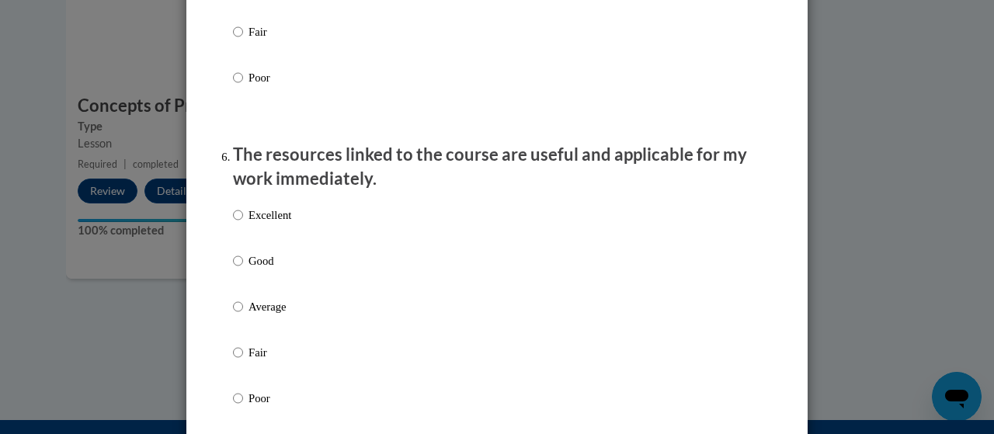
scroll to position [1632, 0]
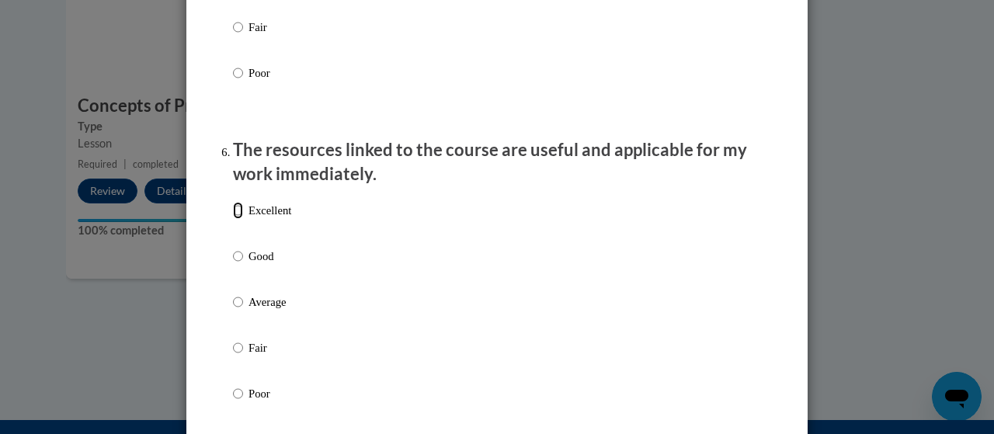
click at [233, 219] on input "Excellent" at bounding box center [238, 210] width 10 height 17
radio input "true"
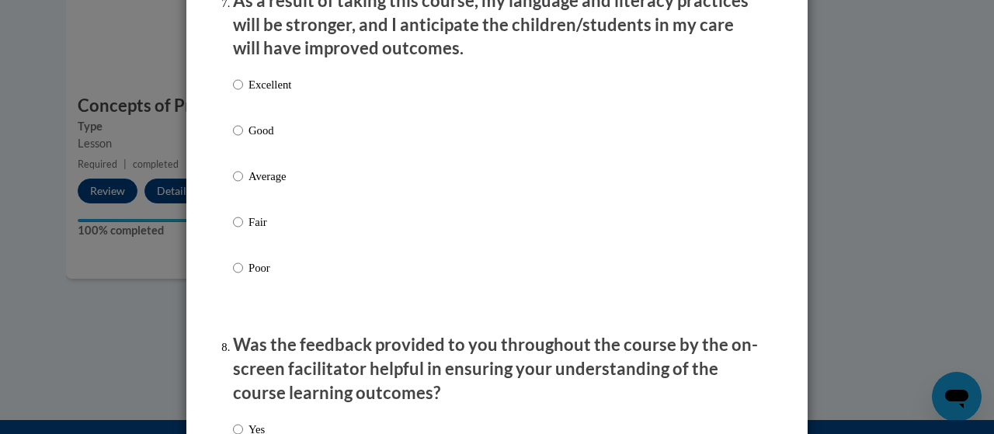
scroll to position [2105, 0]
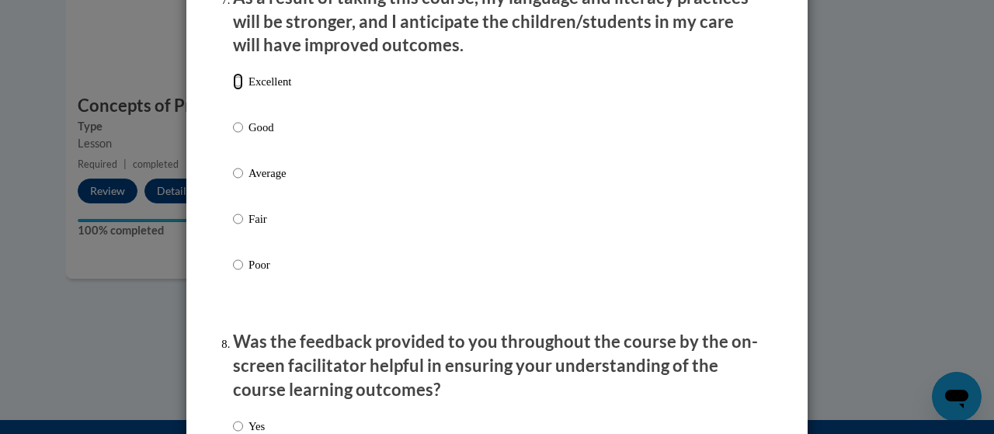
click at [233, 90] on input "Excellent" at bounding box center [238, 81] width 10 height 17
radio input "true"
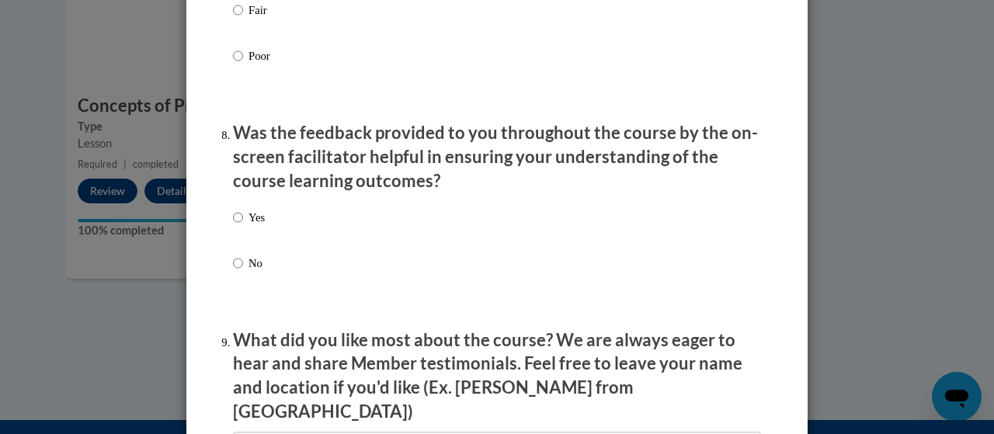
scroll to position [2313, 0]
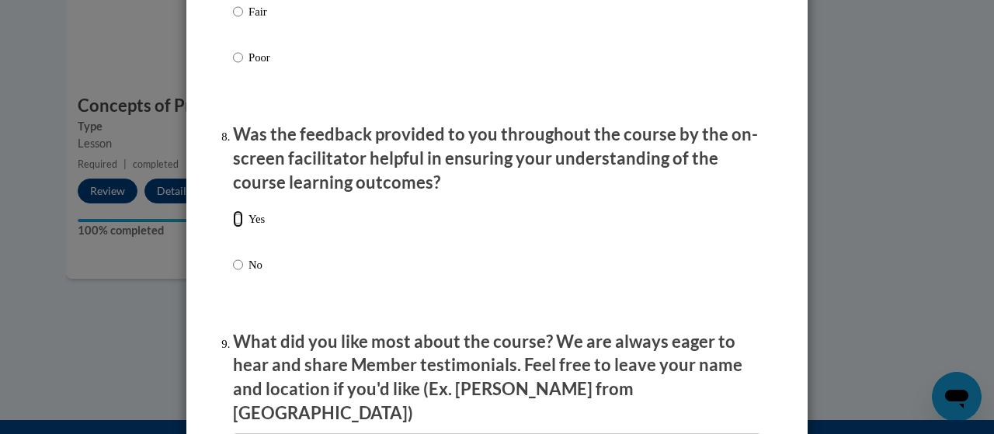
click at [234, 228] on input "Yes" at bounding box center [238, 218] width 10 height 17
radio input "true"
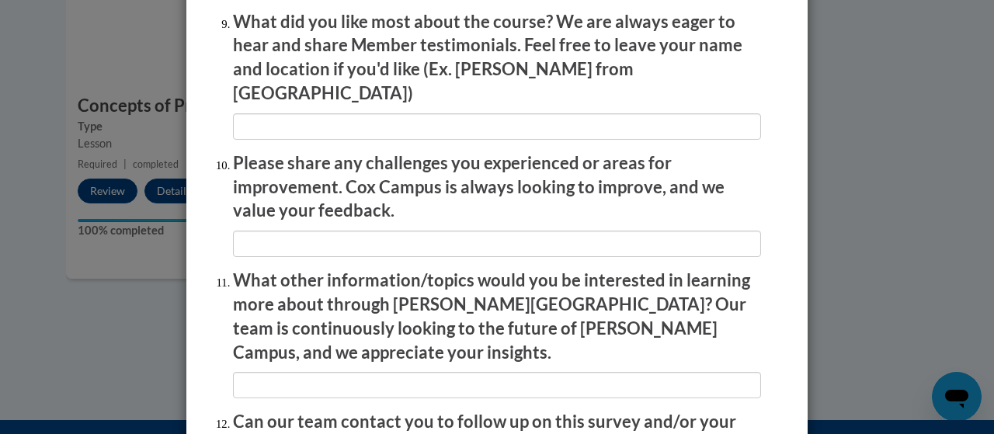
scroll to position [2795, 0]
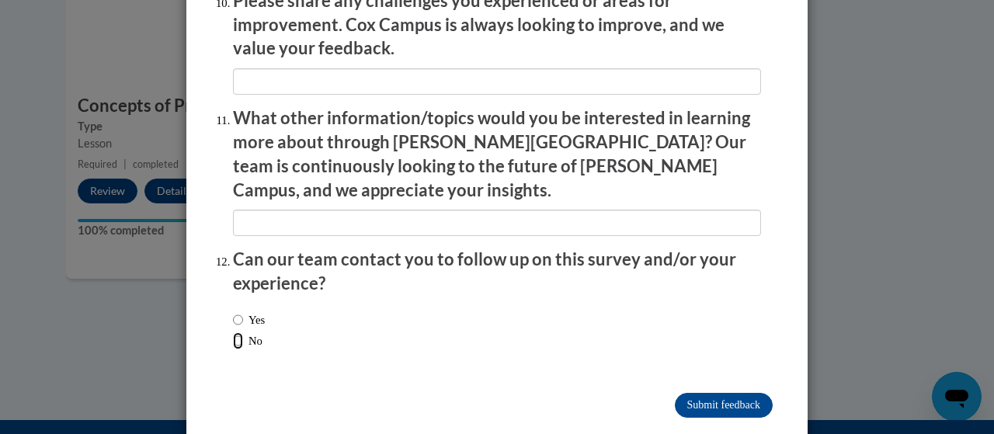
click at [233, 332] on input "No" at bounding box center [238, 340] width 10 height 17
radio input "true"
click at [696, 393] on input "Submit feedback" at bounding box center [724, 405] width 98 height 25
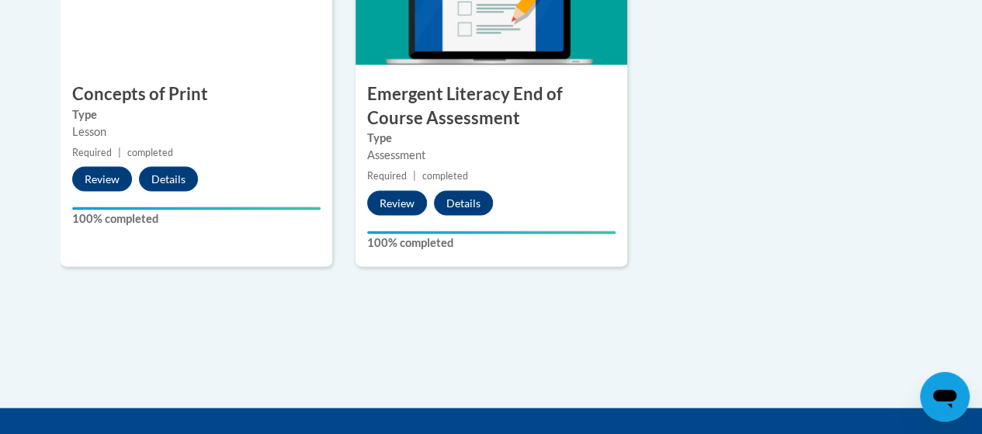
scroll to position [1392, 0]
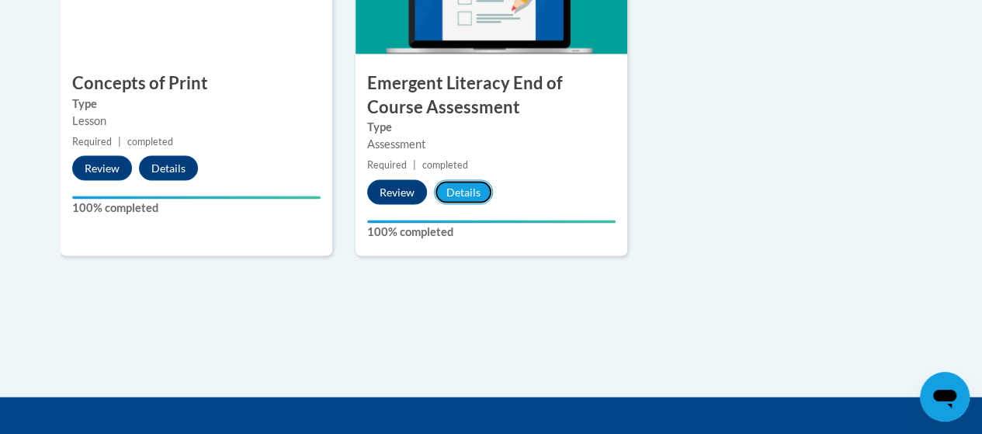
click at [461, 189] on button "Details" at bounding box center [463, 191] width 59 height 25
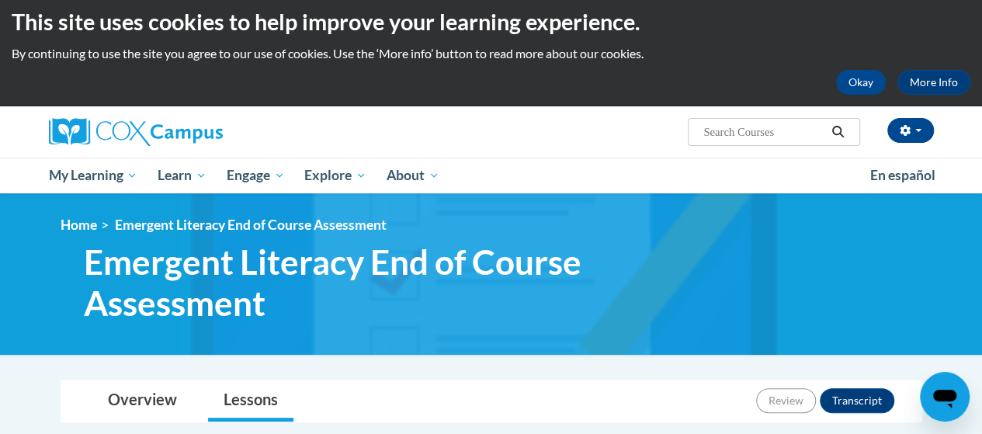
scroll to position [8, 0]
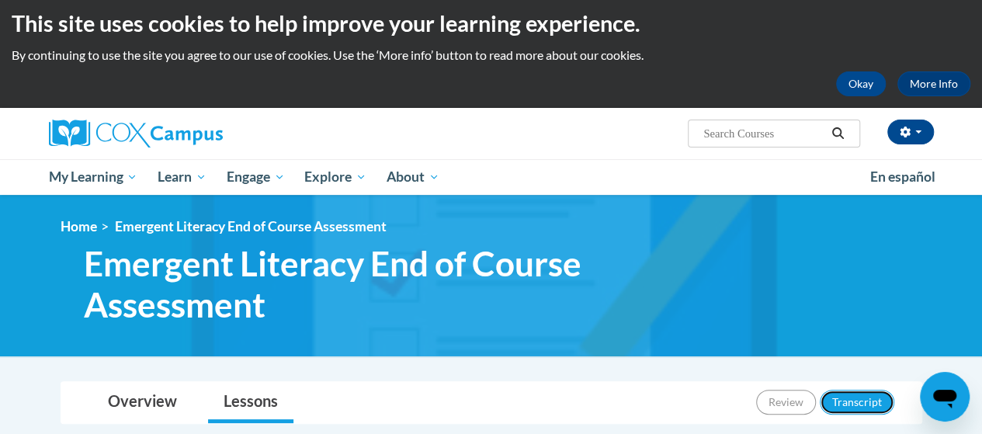
click at [856, 396] on button "Transcript" at bounding box center [857, 402] width 75 height 25
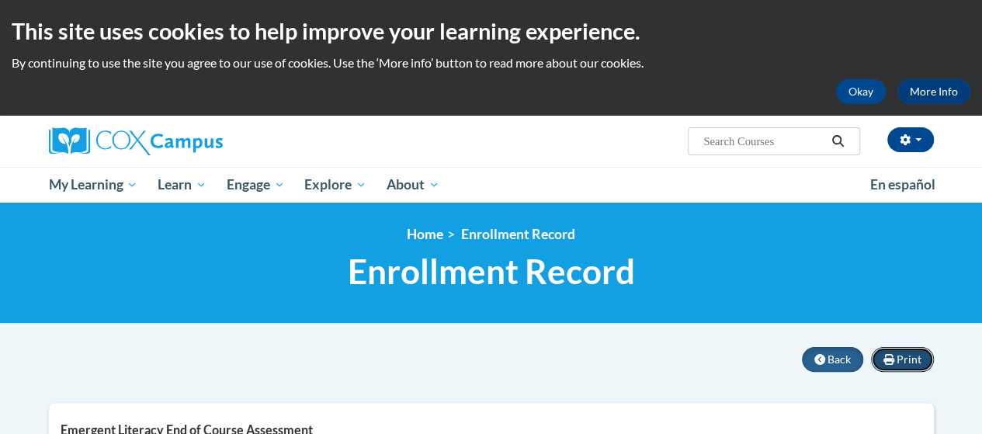
click at [902, 356] on span "Print" at bounding box center [909, 359] width 25 height 13
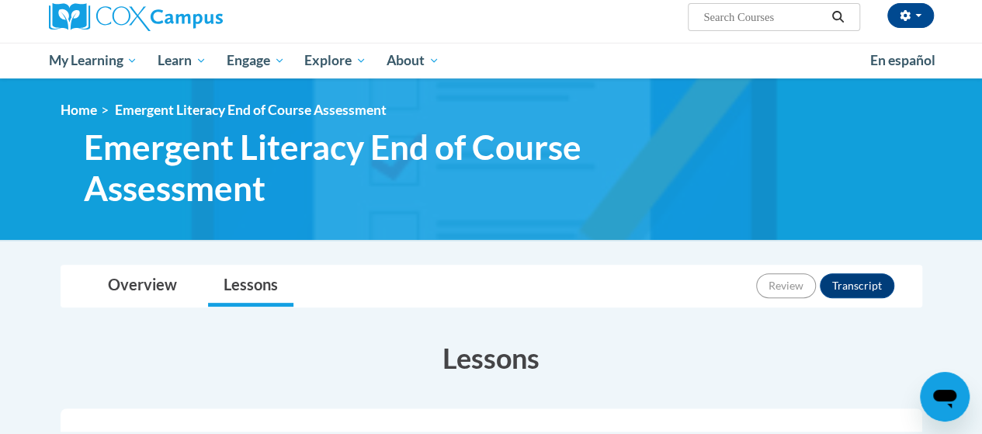
scroll to position [8, 0]
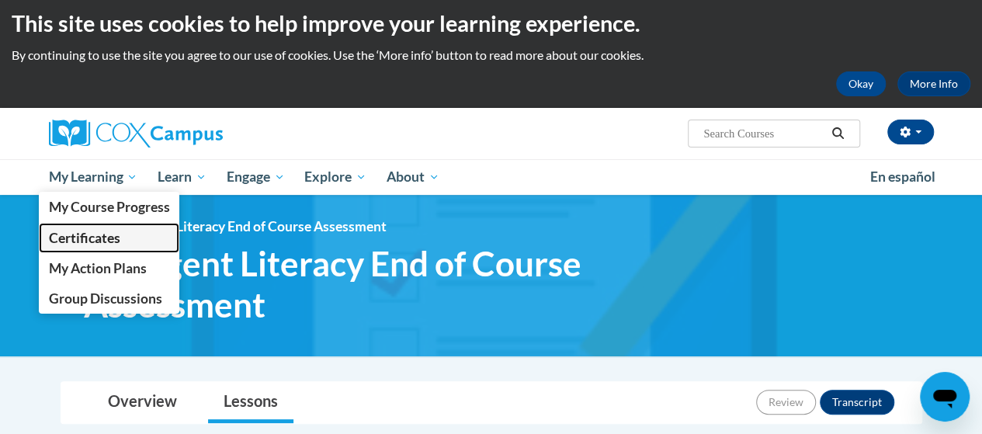
click at [106, 233] on span "Certificates" at bounding box center [83, 238] width 71 height 16
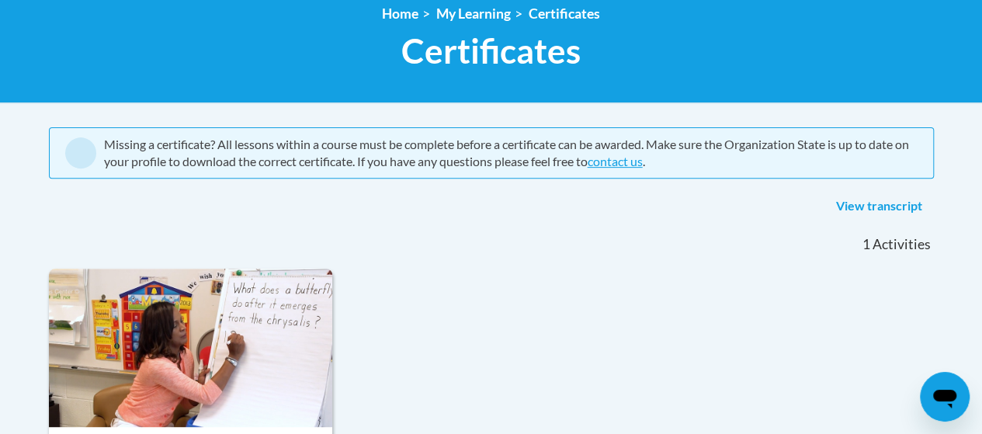
scroll to position [217, 0]
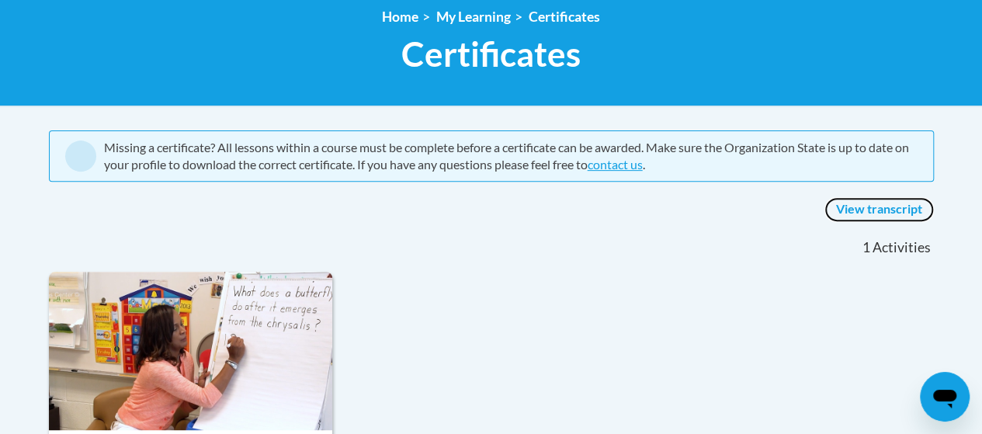
click at [878, 209] on link "View transcript" at bounding box center [880, 209] width 110 height 25
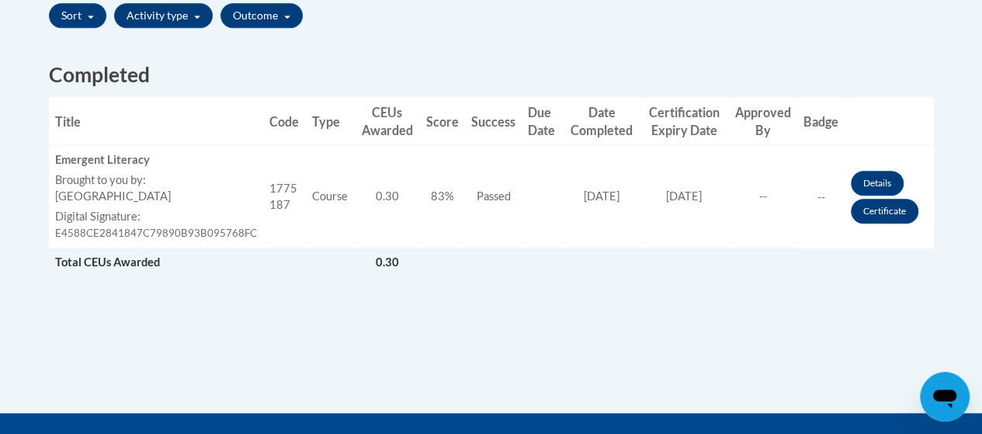
scroll to position [572, 0]
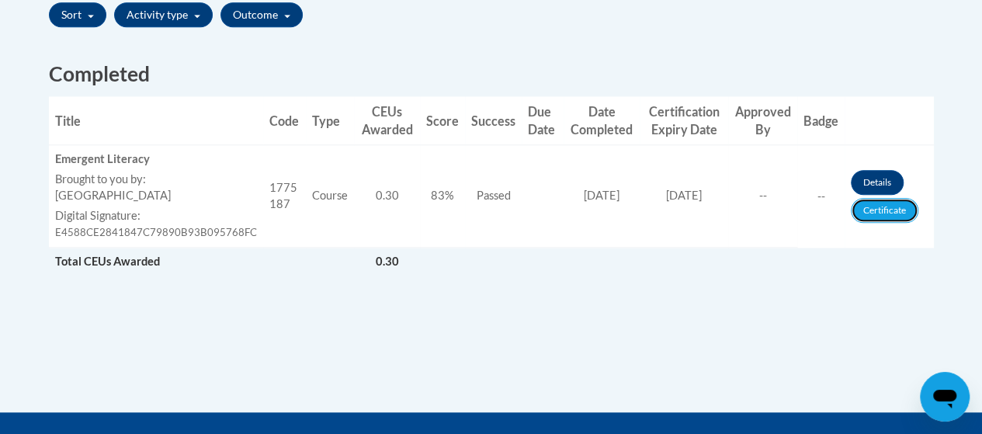
click at [878, 208] on link "Certificate" at bounding box center [885, 210] width 68 height 25
